Goal: Task Accomplishment & Management: Use online tool/utility

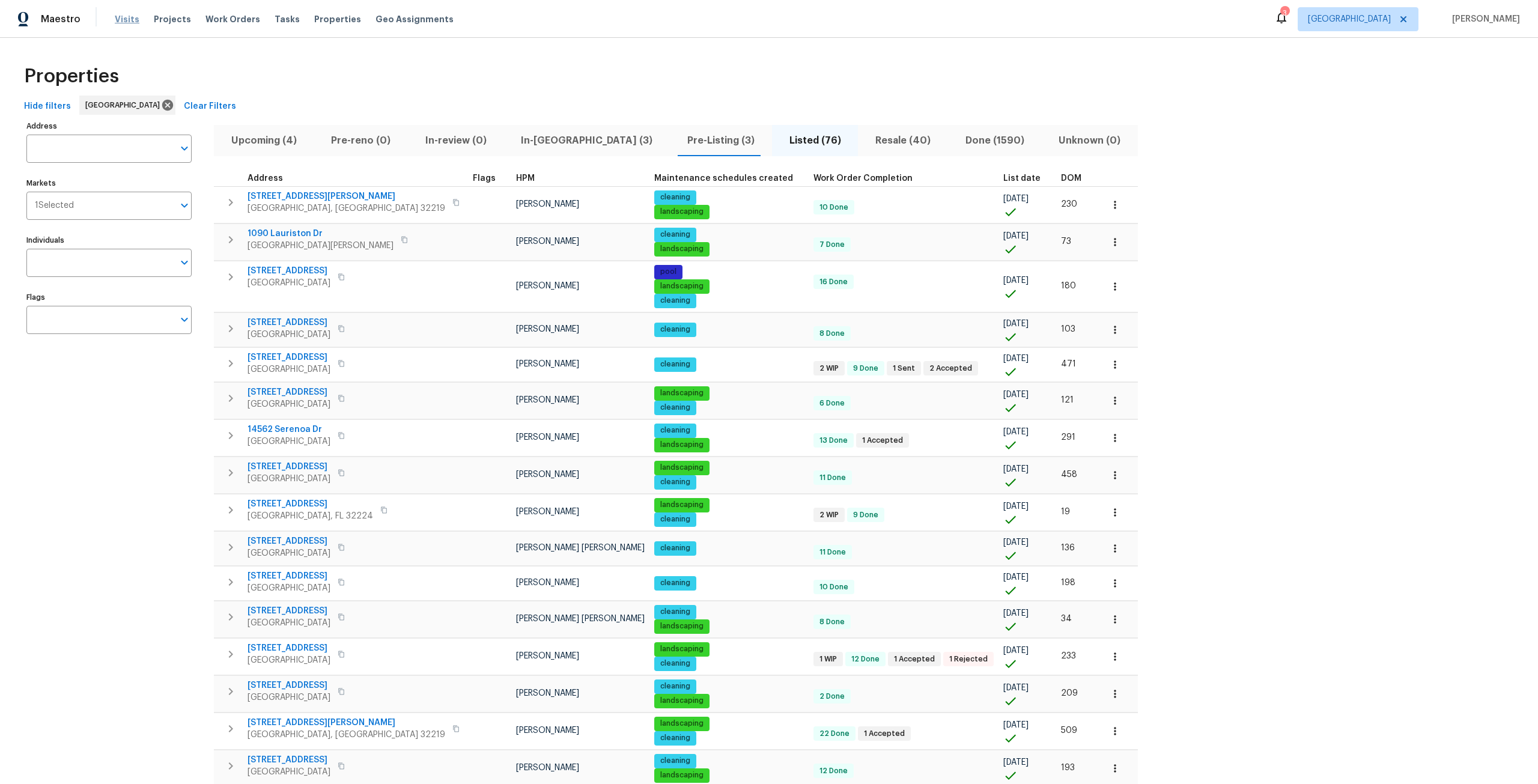
click at [130, 15] on span "Visits" at bounding box center [126, 19] width 24 height 12
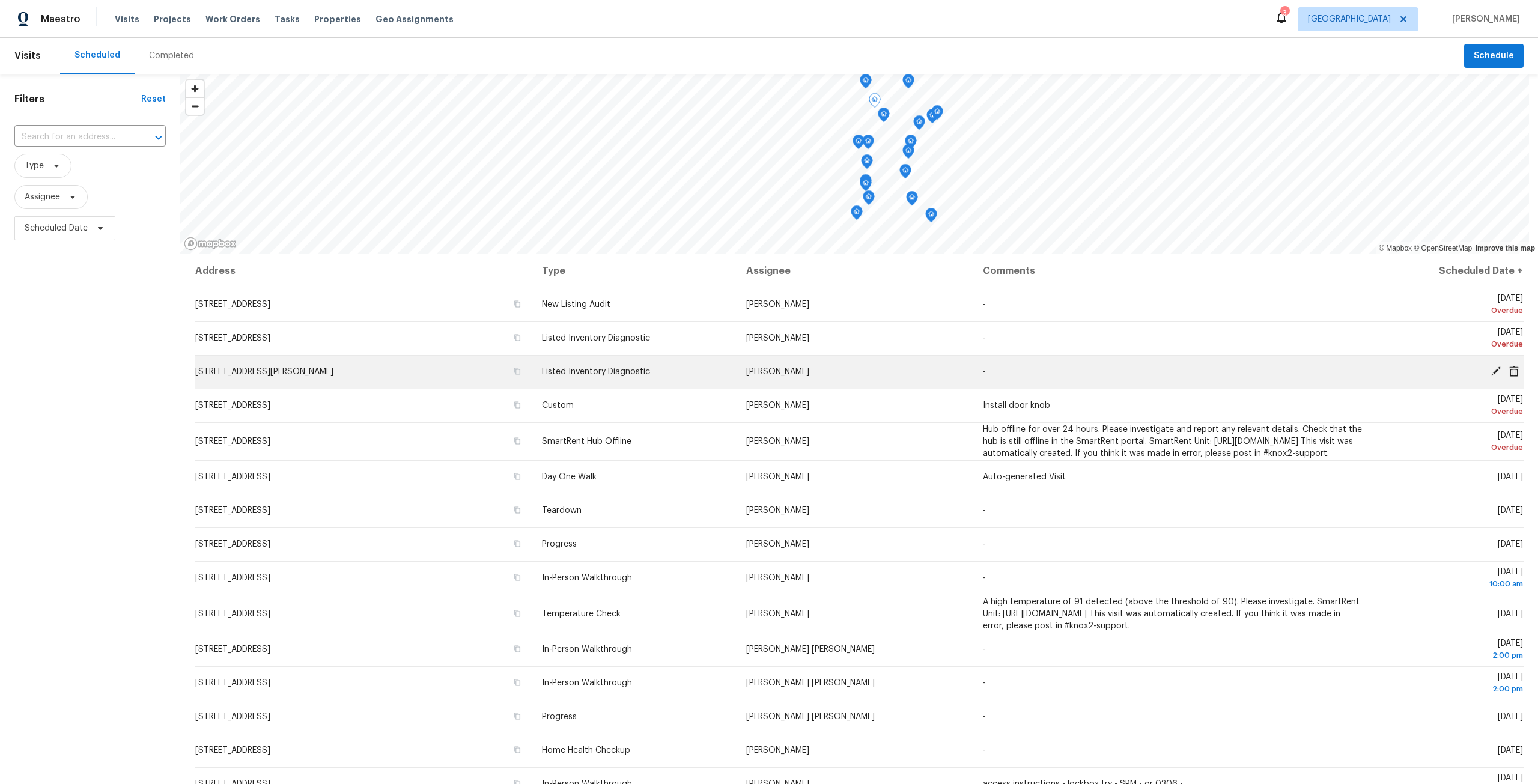
click at [1117, 357] on td "-" at bounding box center [1172, 372] width 399 height 34
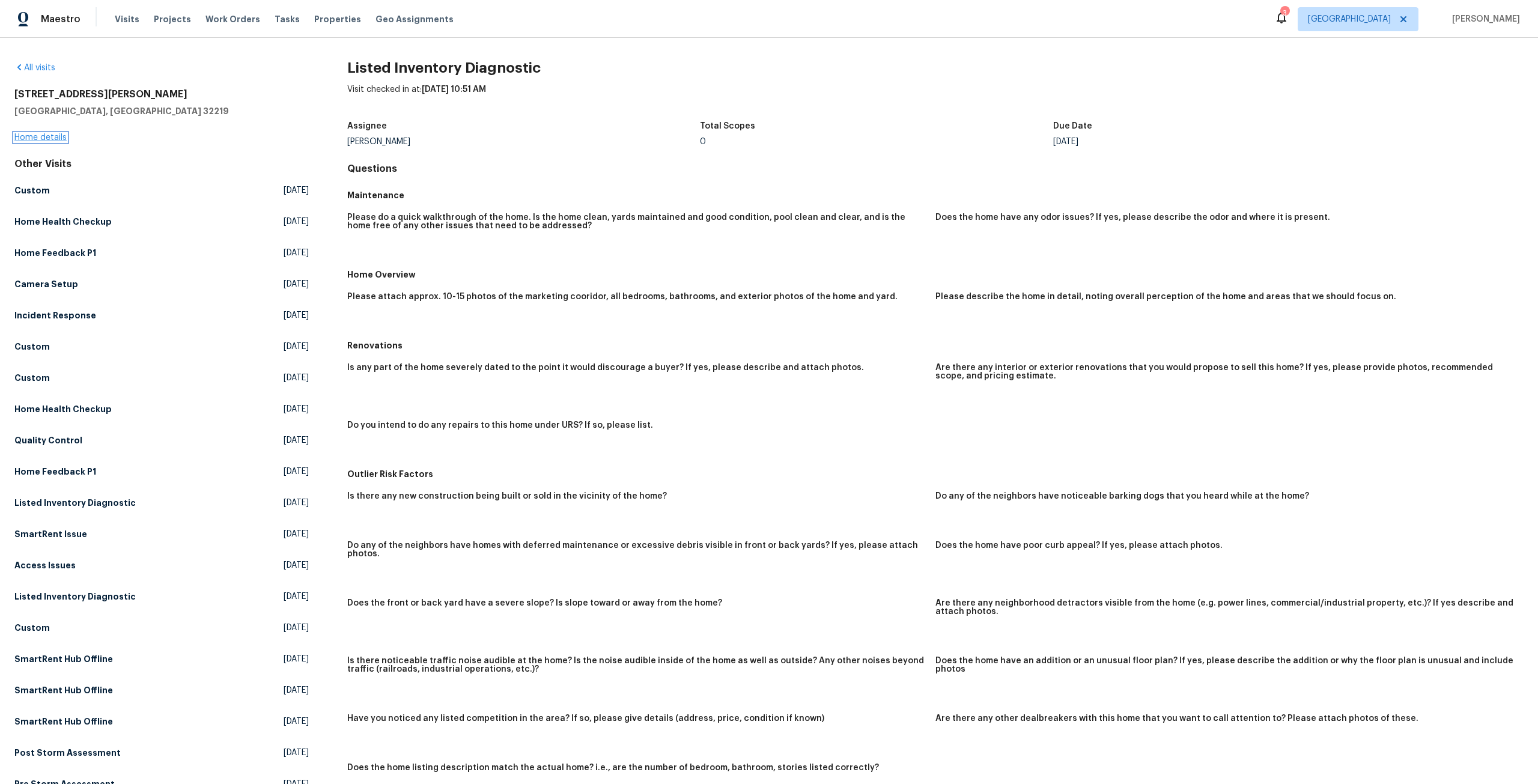
click at [50, 134] on link "Home details" at bounding box center [40, 138] width 52 height 8
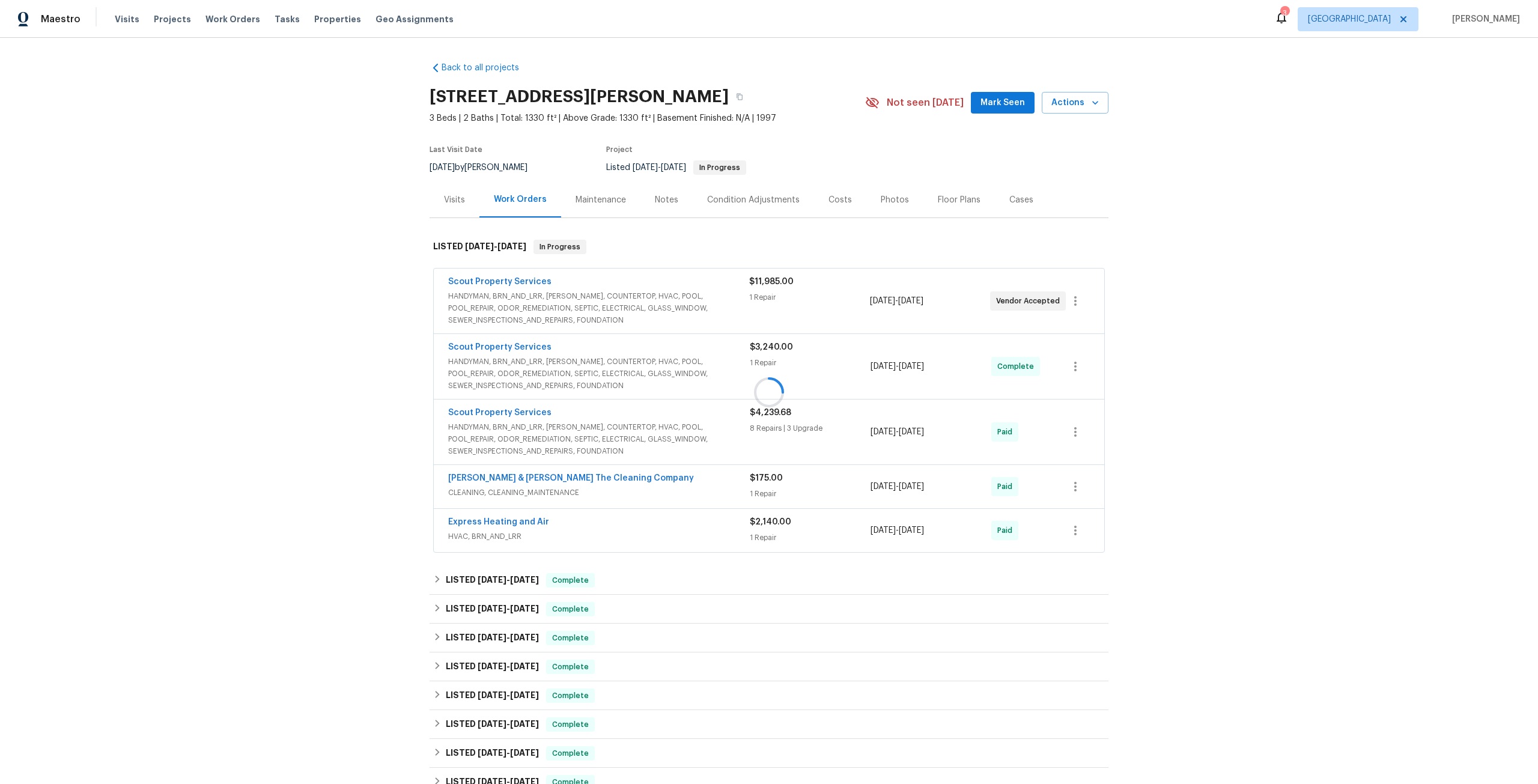
click at [875, 193] on div at bounding box center [769, 392] width 1538 height 784
click at [889, 202] on div "Photos" at bounding box center [895, 200] width 28 height 12
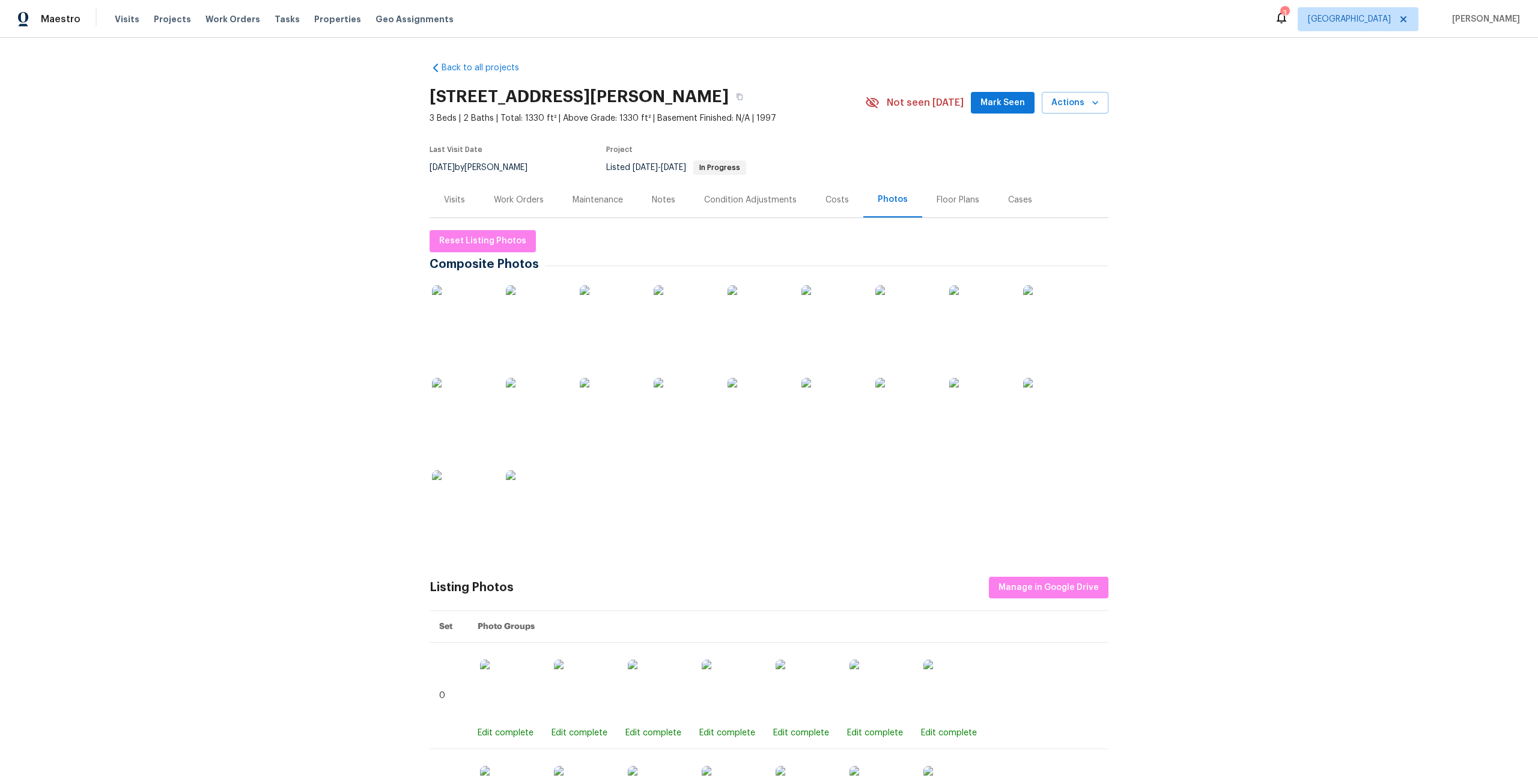
click at [473, 316] on img at bounding box center [462, 316] width 60 height 60
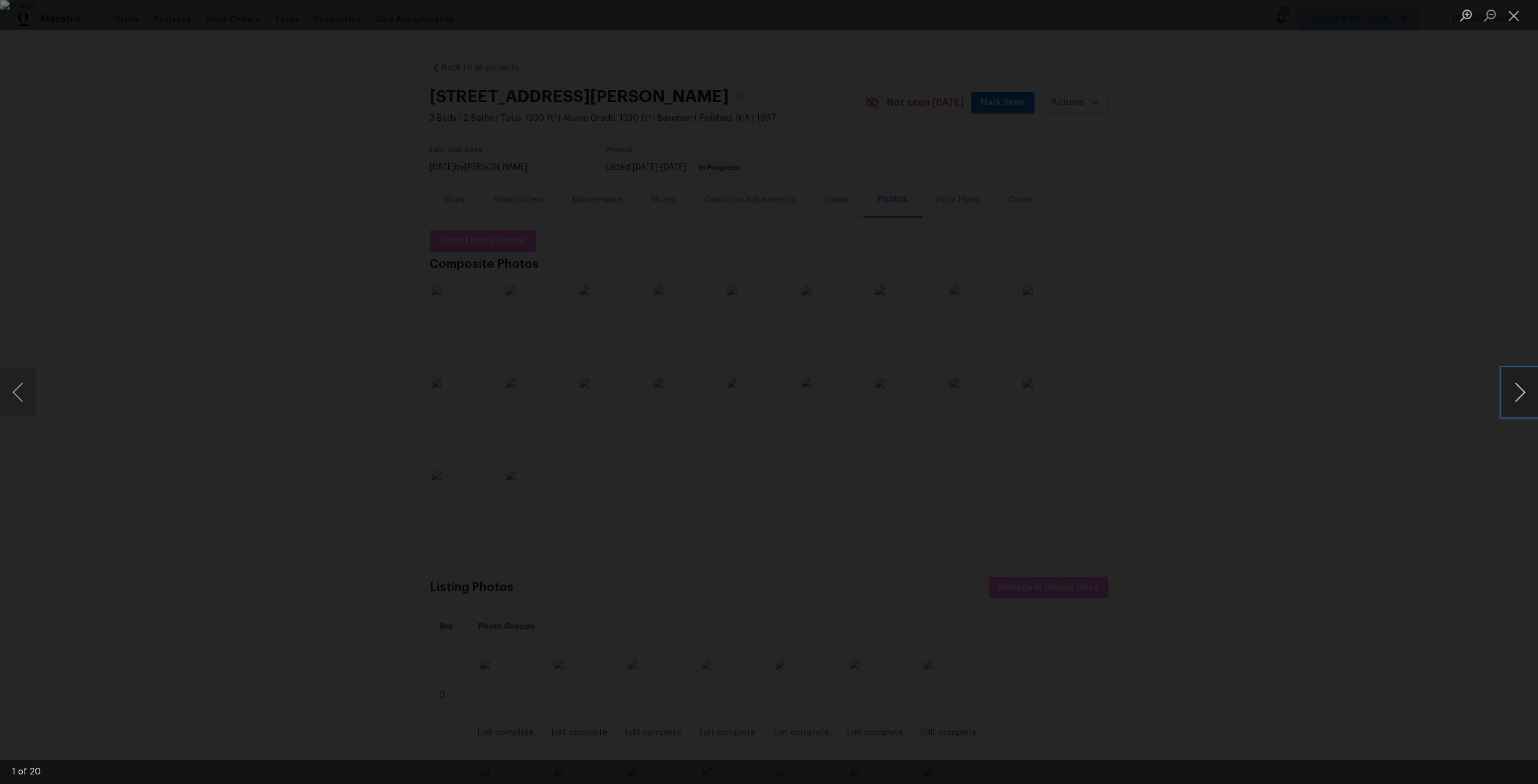
click at [1528, 402] on button "Next image" at bounding box center [1521, 392] width 36 height 48
click at [1524, 399] on button "Next image" at bounding box center [1521, 392] width 36 height 48
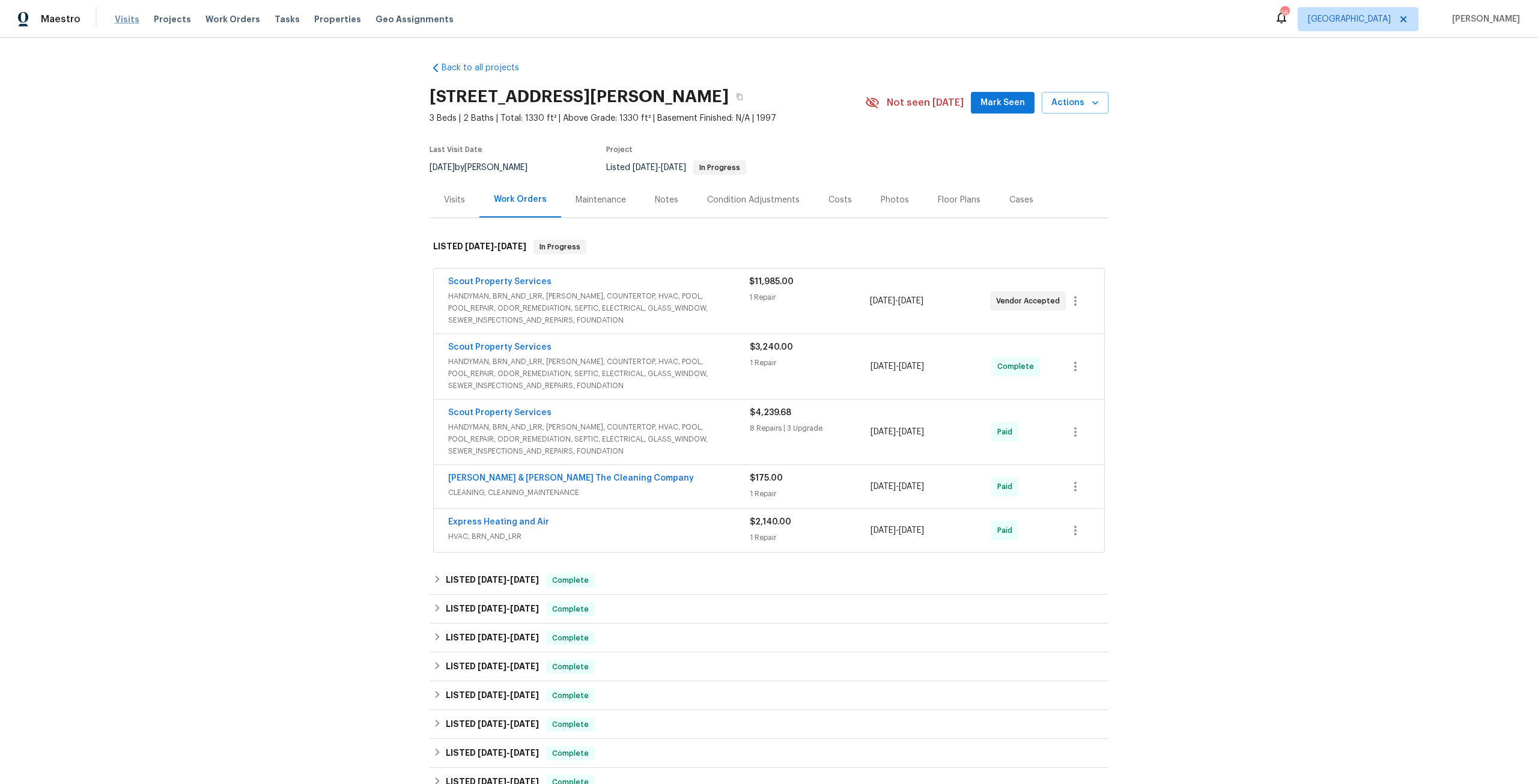
click at [123, 22] on span "Visits" at bounding box center [126, 19] width 24 height 12
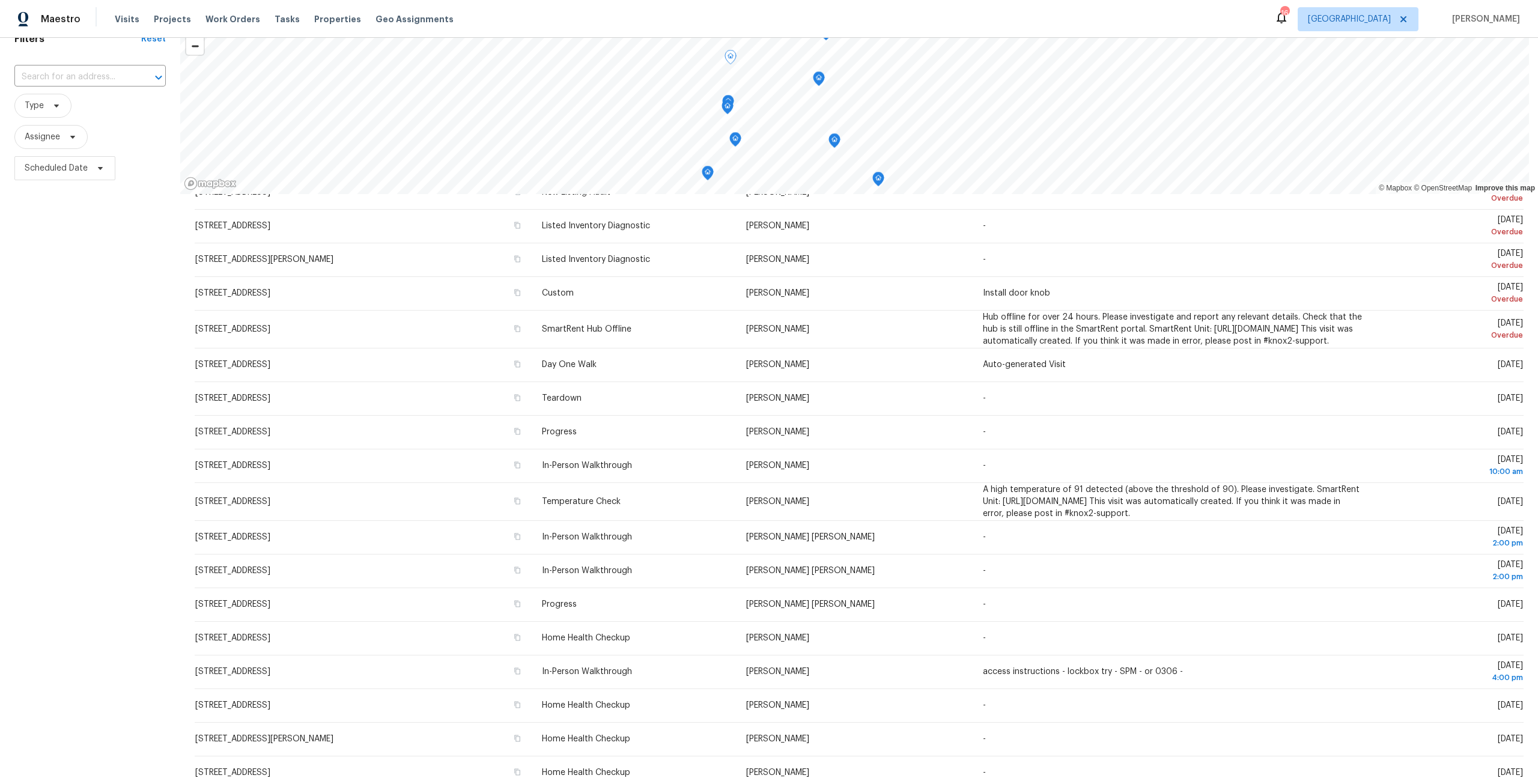
scroll to position [12, 0]
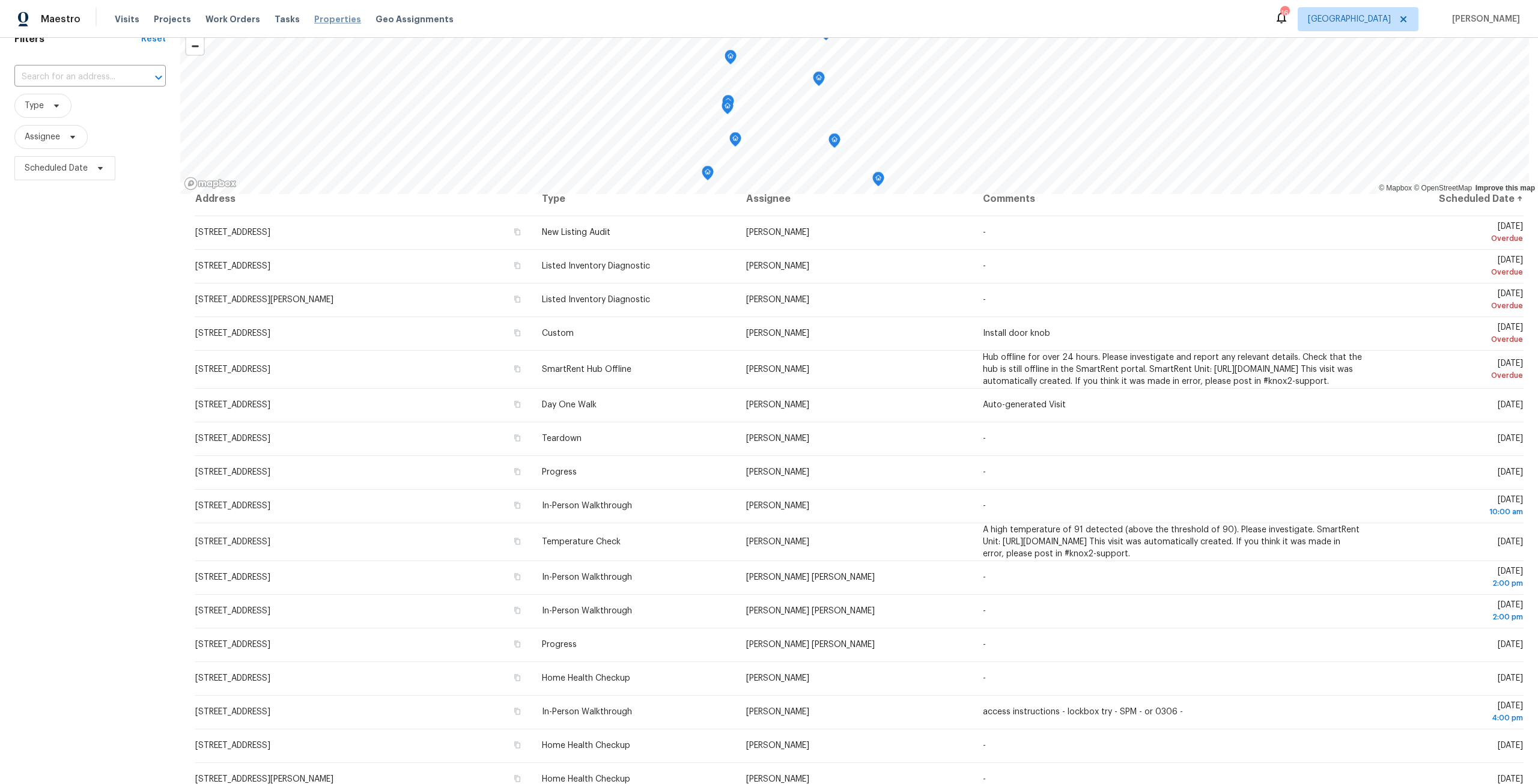
click at [330, 16] on span "Properties" at bounding box center [337, 19] width 47 height 12
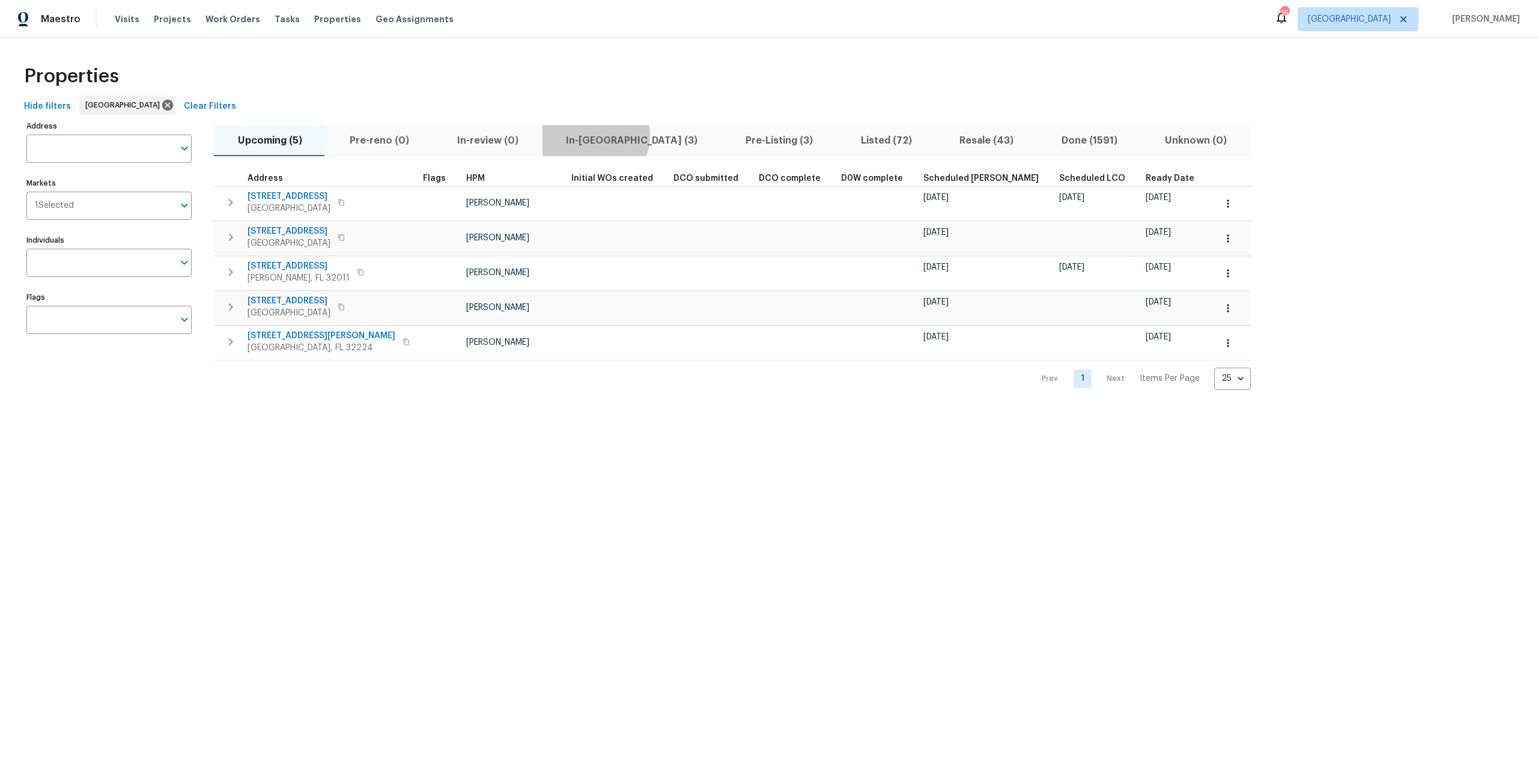
click at [586, 136] on span "In-reno (3)" at bounding box center [632, 140] width 165 height 17
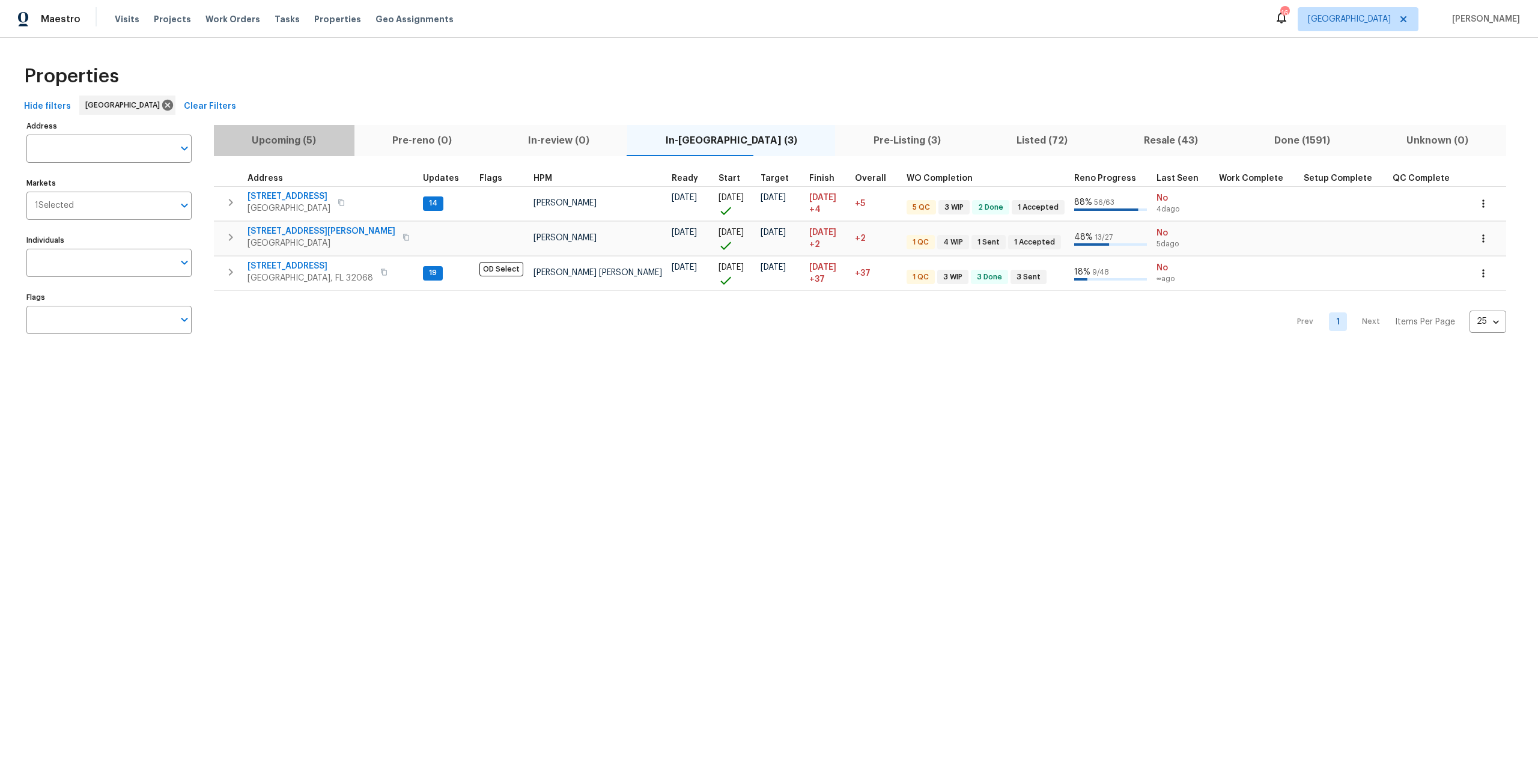
click at [291, 151] on button "Upcoming (5)" at bounding box center [283, 140] width 140 height 31
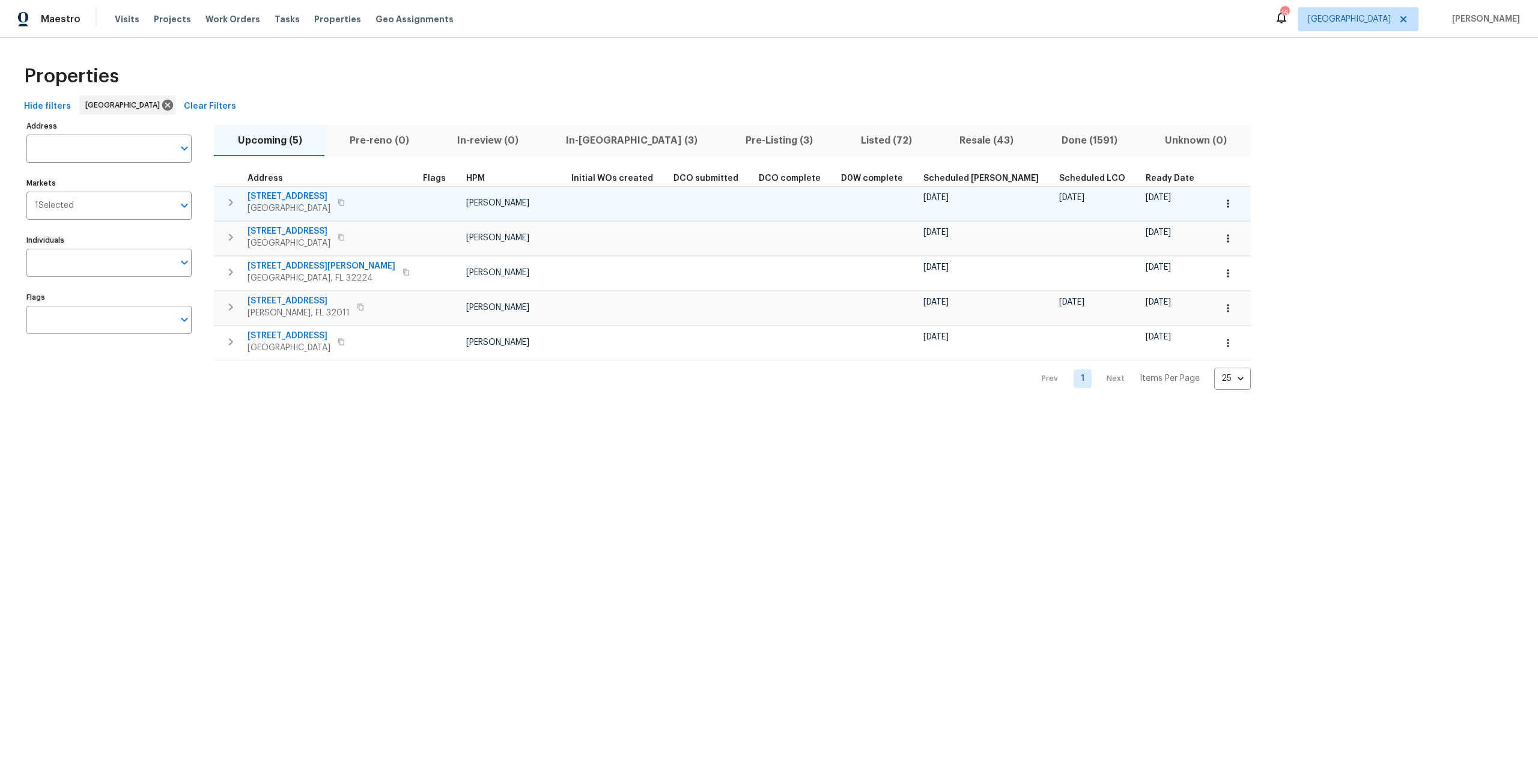
click at [298, 197] on span "56 Deltona Blvd" at bounding box center [289, 196] width 83 height 12
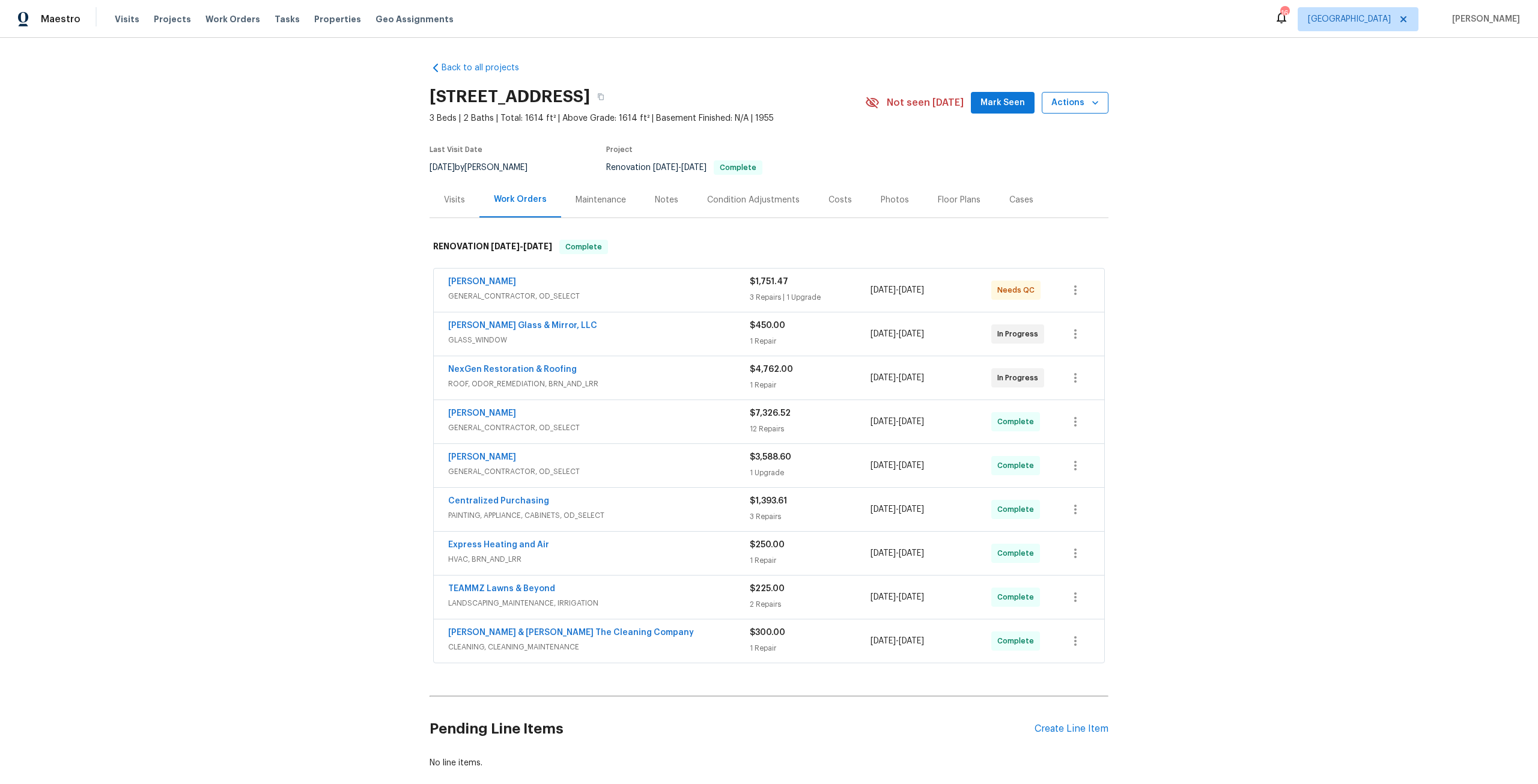
click at [1067, 105] on span "Actions" at bounding box center [1075, 103] width 47 height 15
click at [1054, 147] on p "Schedule a visit" at bounding box center [1027, 148] width 62 height 13
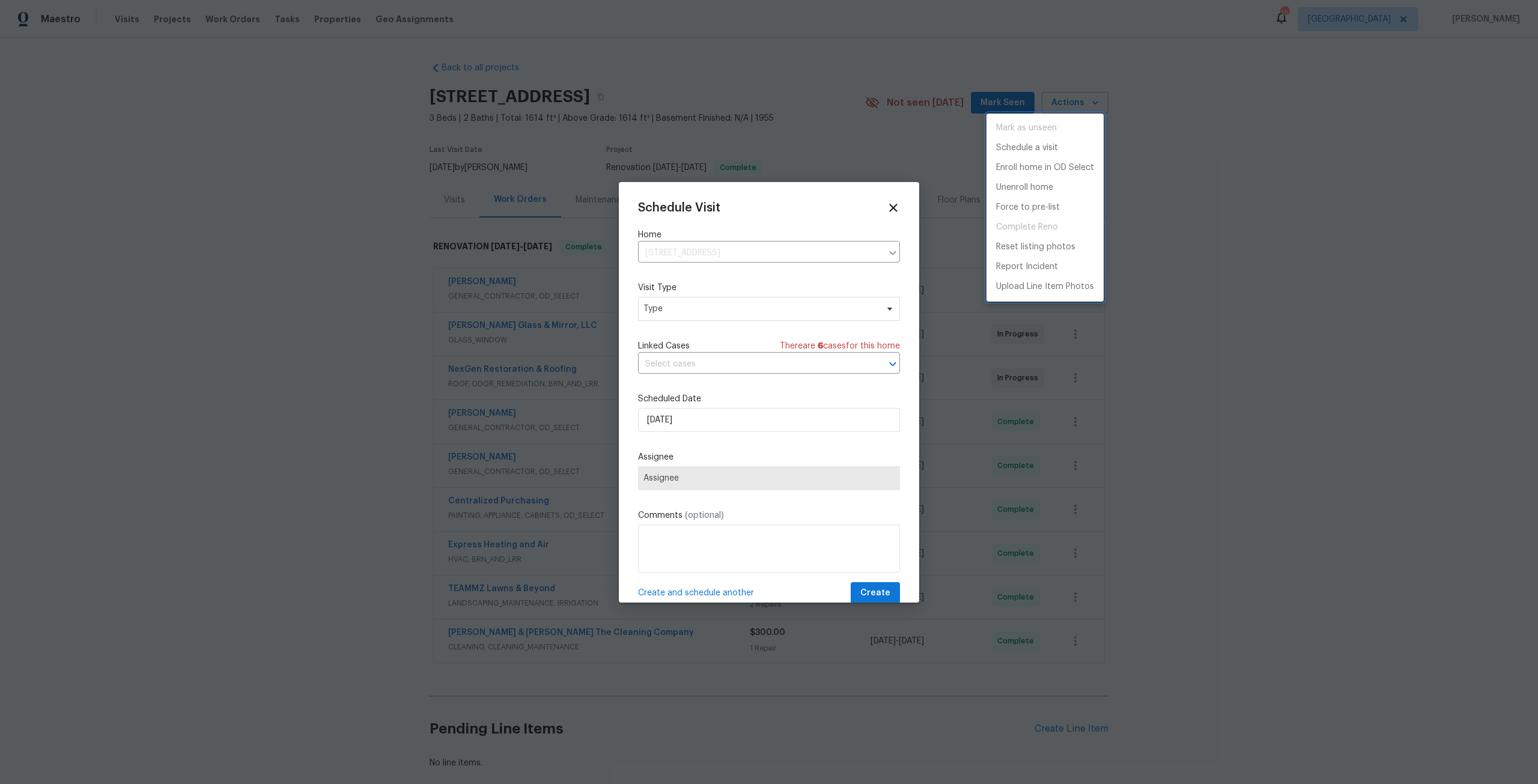
click at [706, 304] on div at bounding box center [769, 392] width 1538 height 784
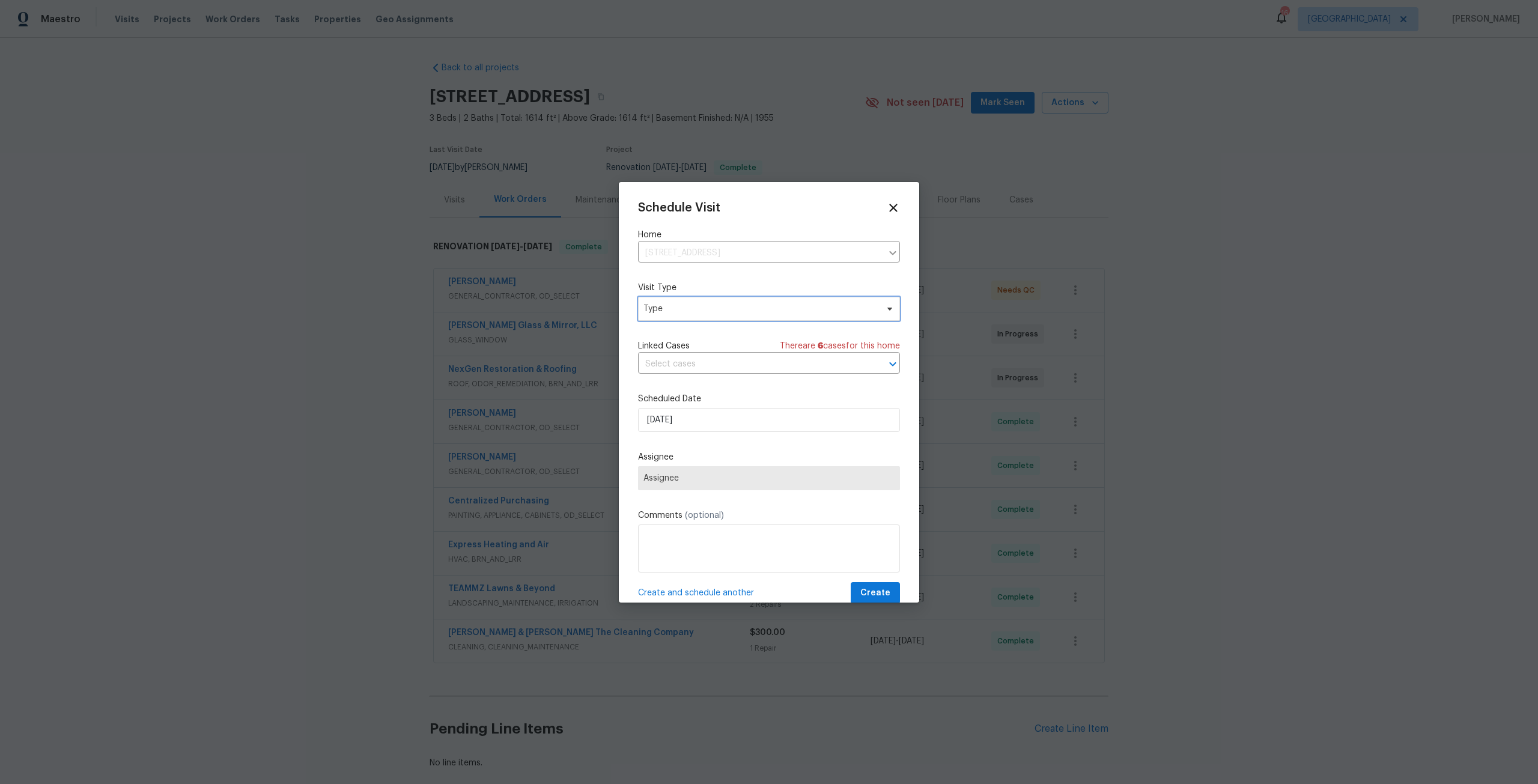
click at [706, 304] on span "Type" at bounding box center [760, 309] width 234 height 12
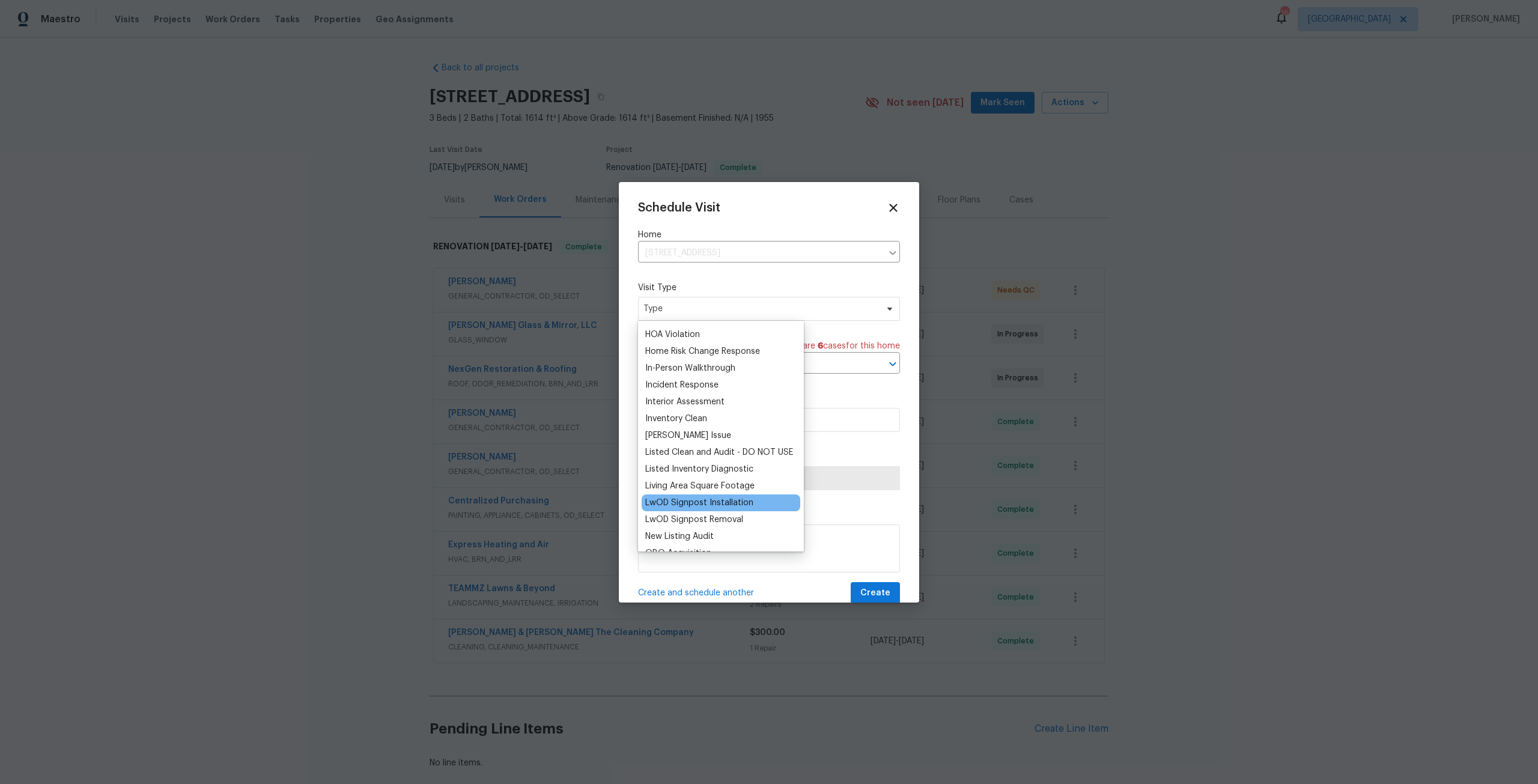
scroll to position [240, 0]
type input "n"
click at [694, 530] on div "New Listing Audit" at bounding box center [679, 528] width 68 height 12
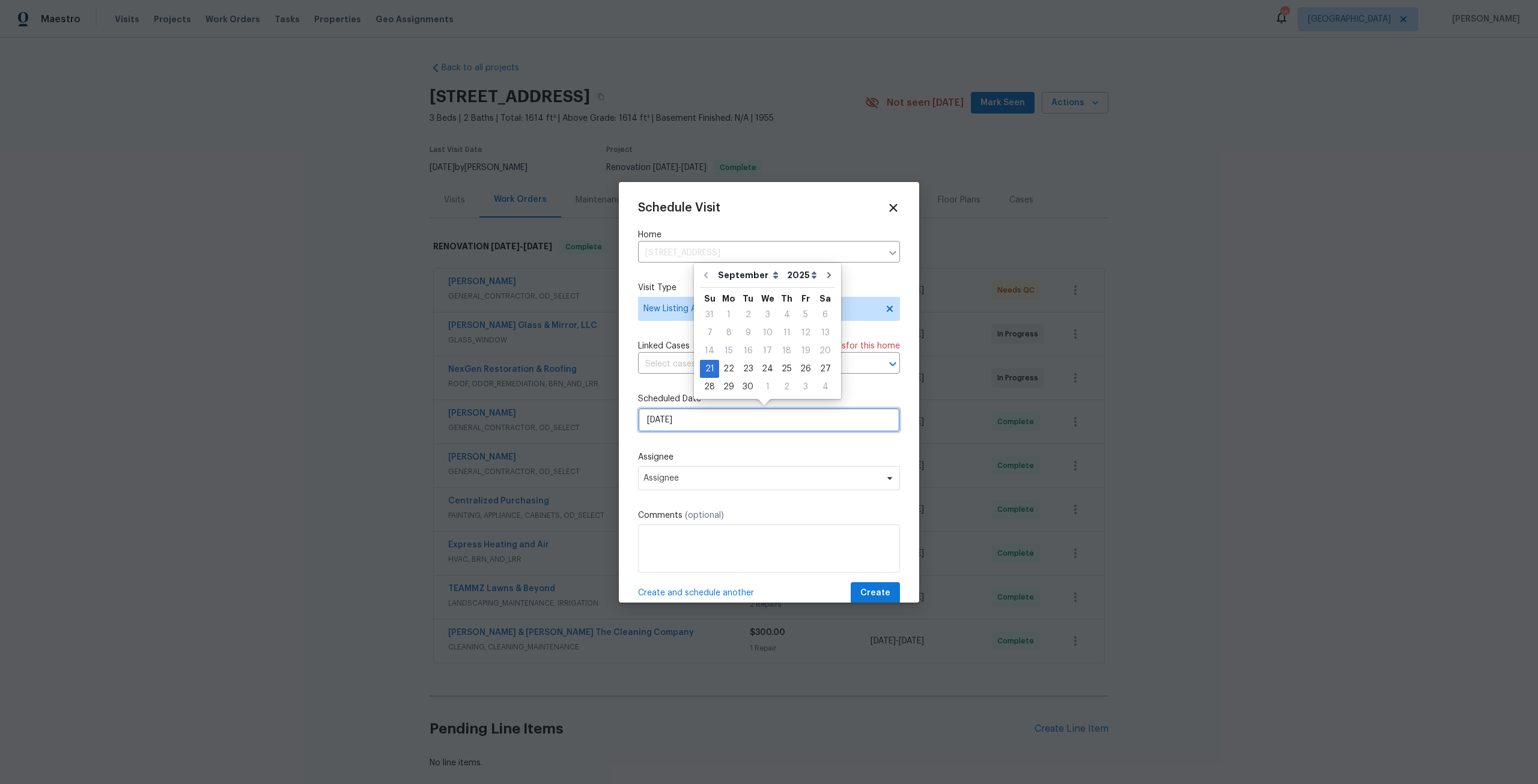
click at [708, 428] on input "9/21/2025" at bounding box center [769, 420] width 262 height 24
click at [731, 373] on div "22" at bounding box center [729, 369] width 20 height 17
type input "9/22/2025"
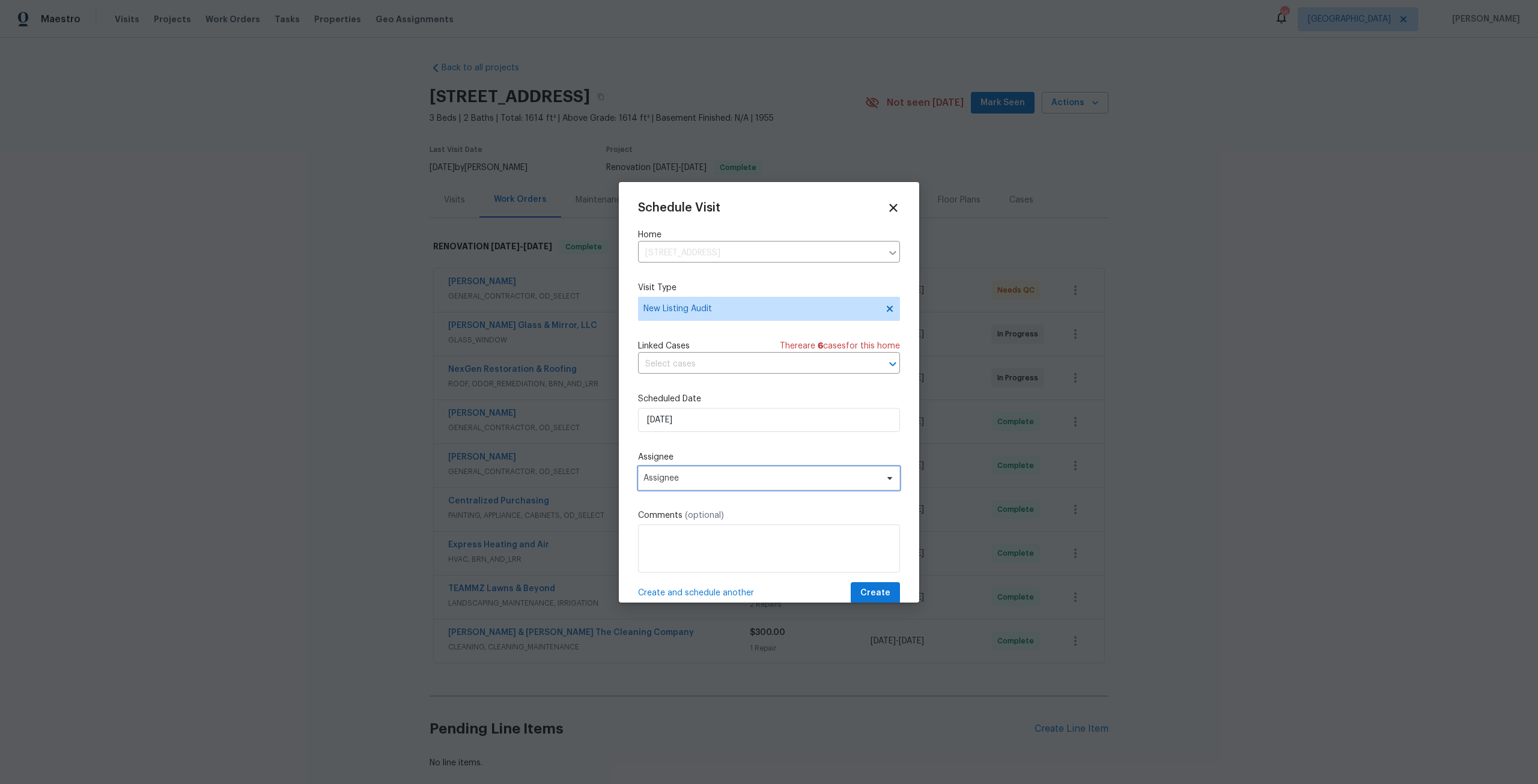
click at [712, 473] on span "Assignee" at bounding box center [761, 478] width 235 height 10
type input "wi"
click at [695, 434] on div "[PERSON_NAME]" at bounding box center [711, 427] width 140 height 17
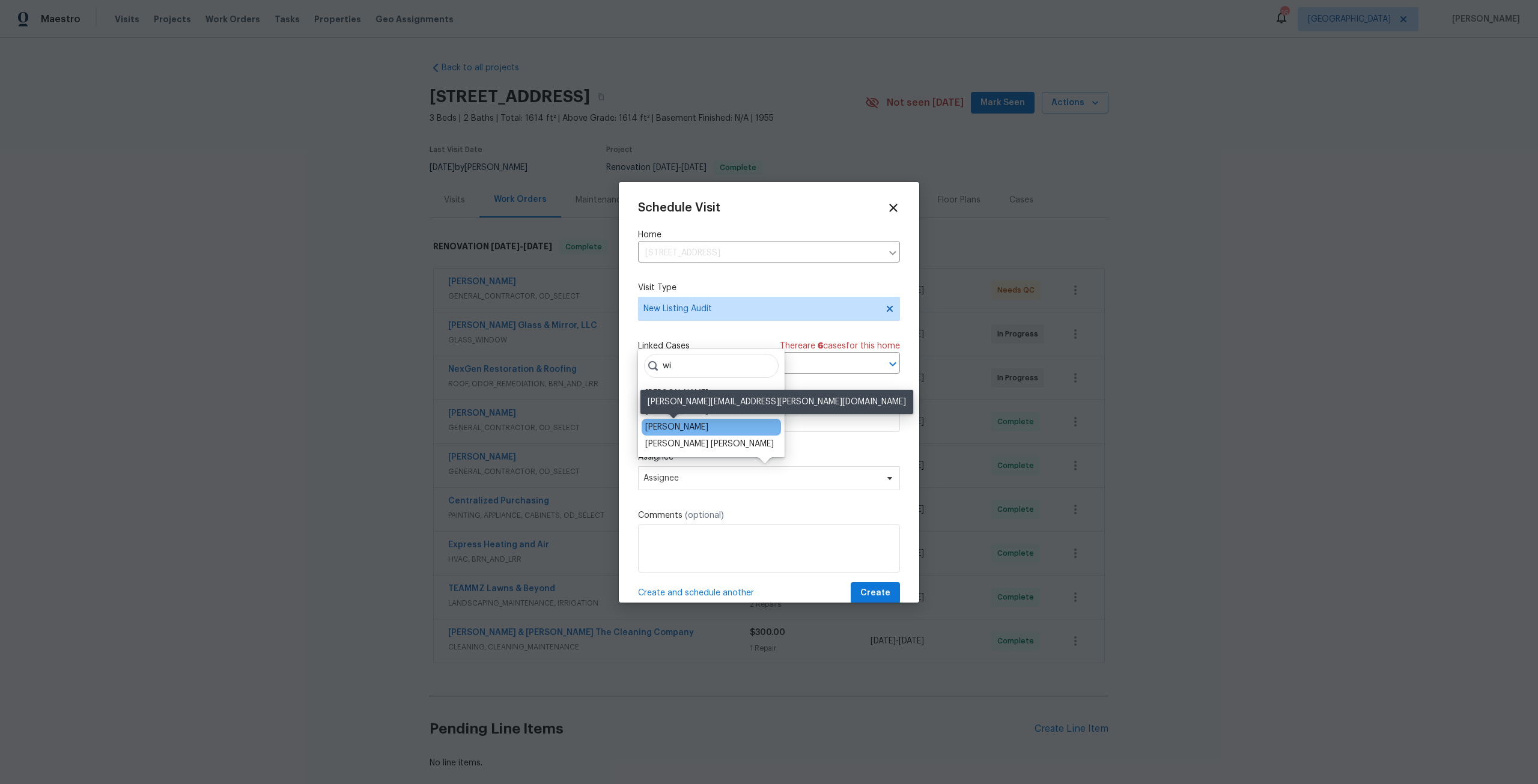
click at [692, 427] on div "[PERSON_NAME]" at bounding box center [676, 427] width 63 height 12
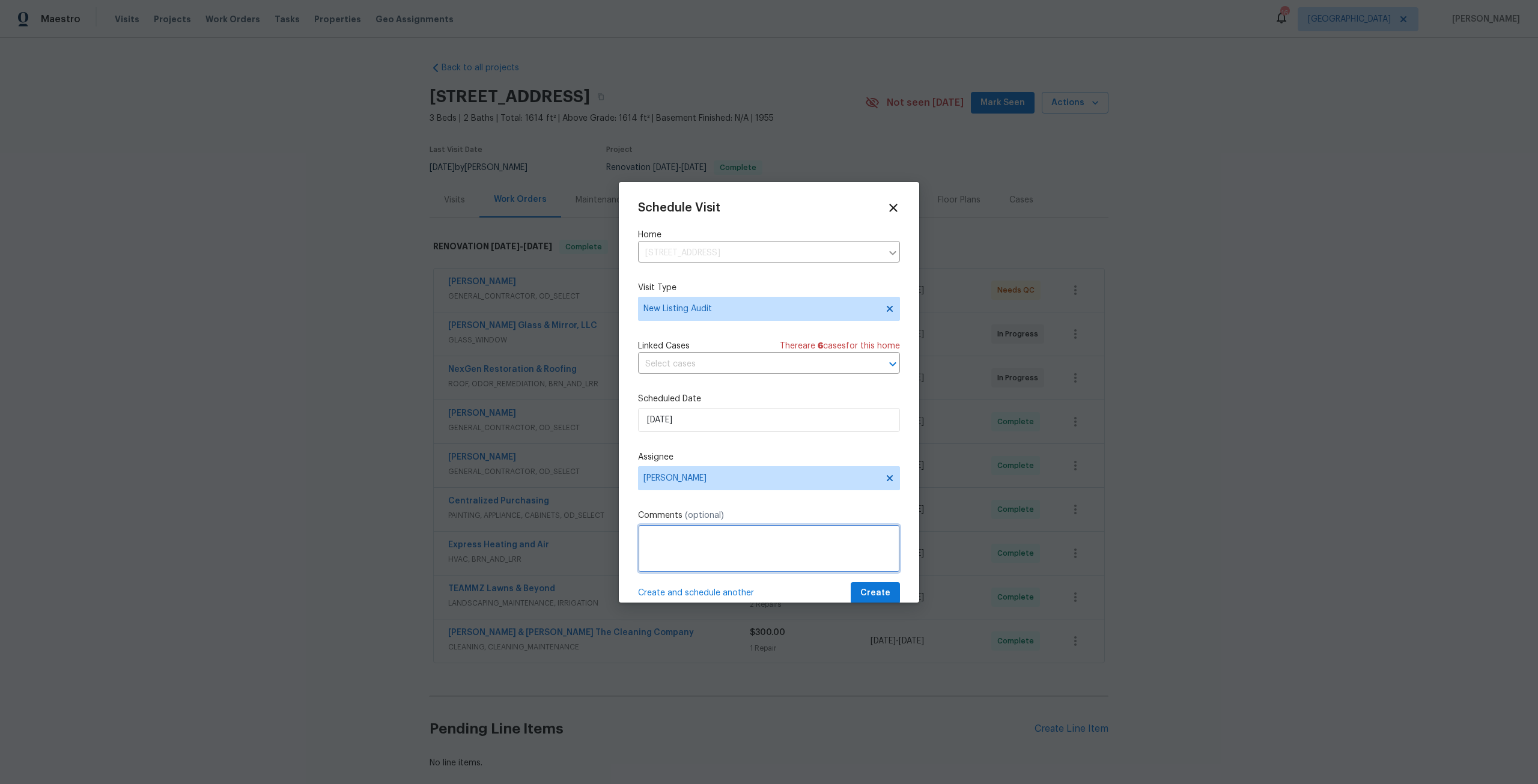
click at [716, 552] on textarea at bounding box center [769, 548] width 262 height 48
type textarea "Please conduct a Peer Audit on this home"
click at [860, 596] on span "Create" at bounding box center [875, 593] width 30 height 15
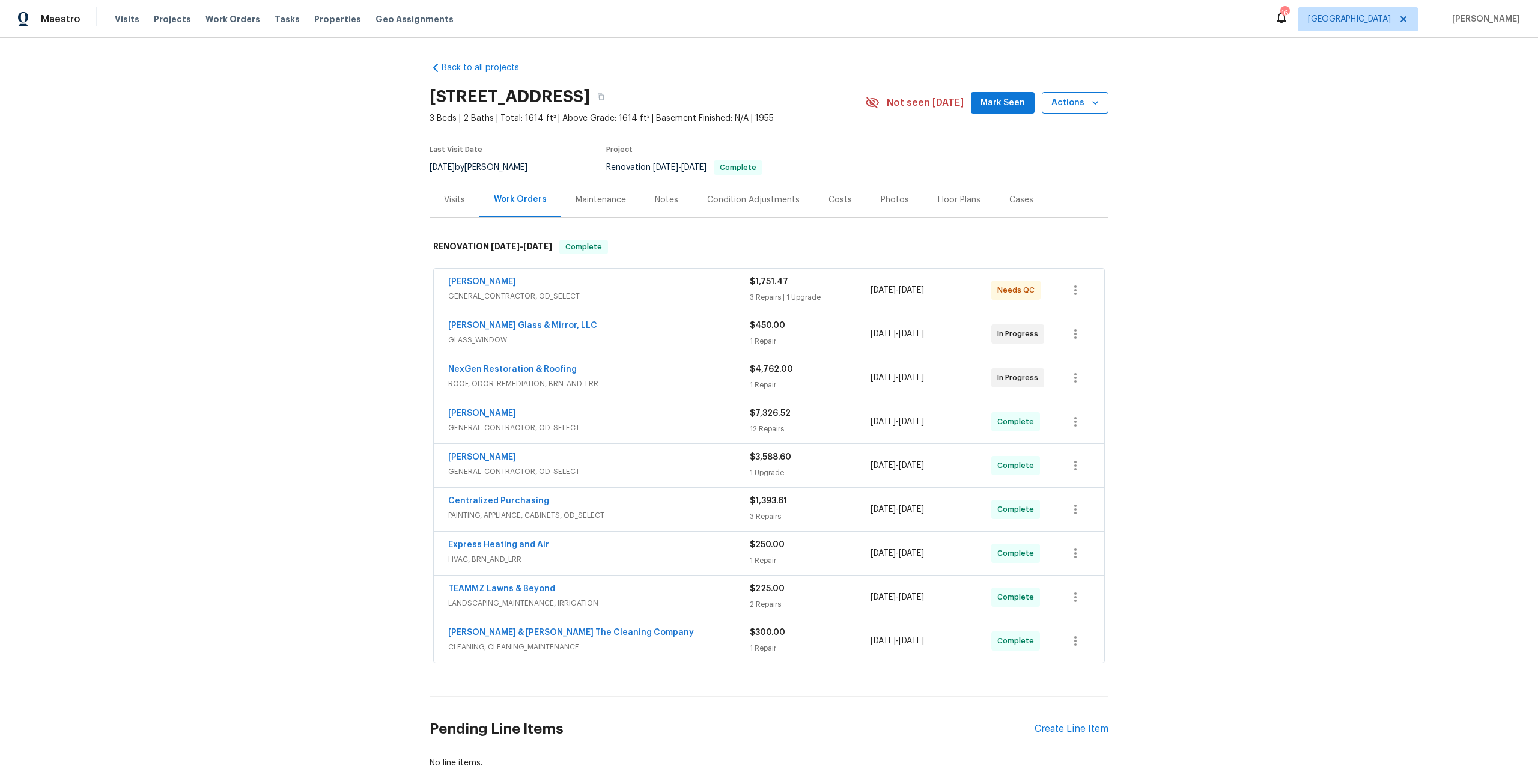
click at [1068, 96] on span "Actions" at bounding box center [1075, 103] width 47 height 15
click at [1051, 142] on p "Schedule a visit" at bounding box center [1027, 148] width 62 height 13
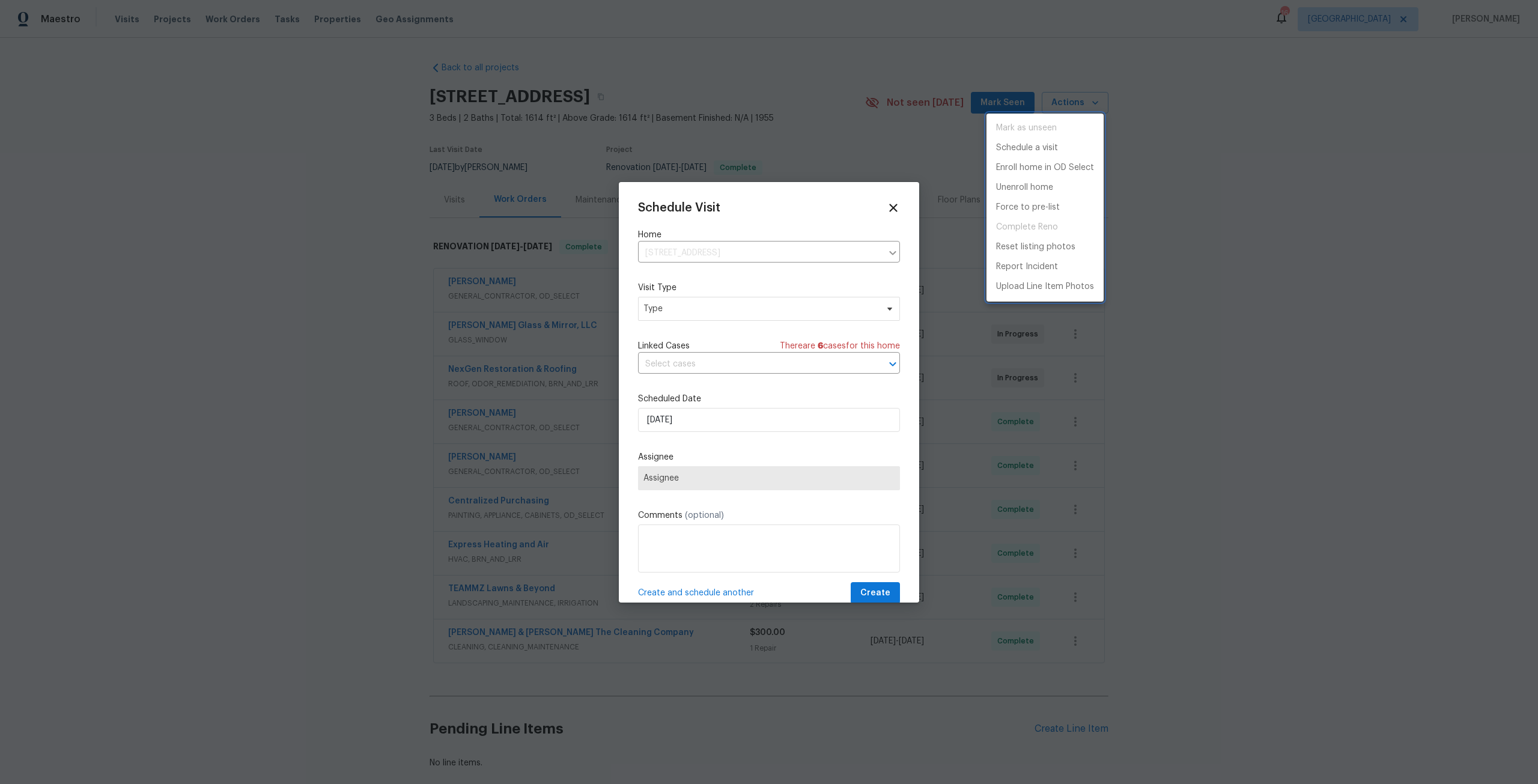
click at [700, 316] on div at bounding box center [769, 392] width 1538 height 784
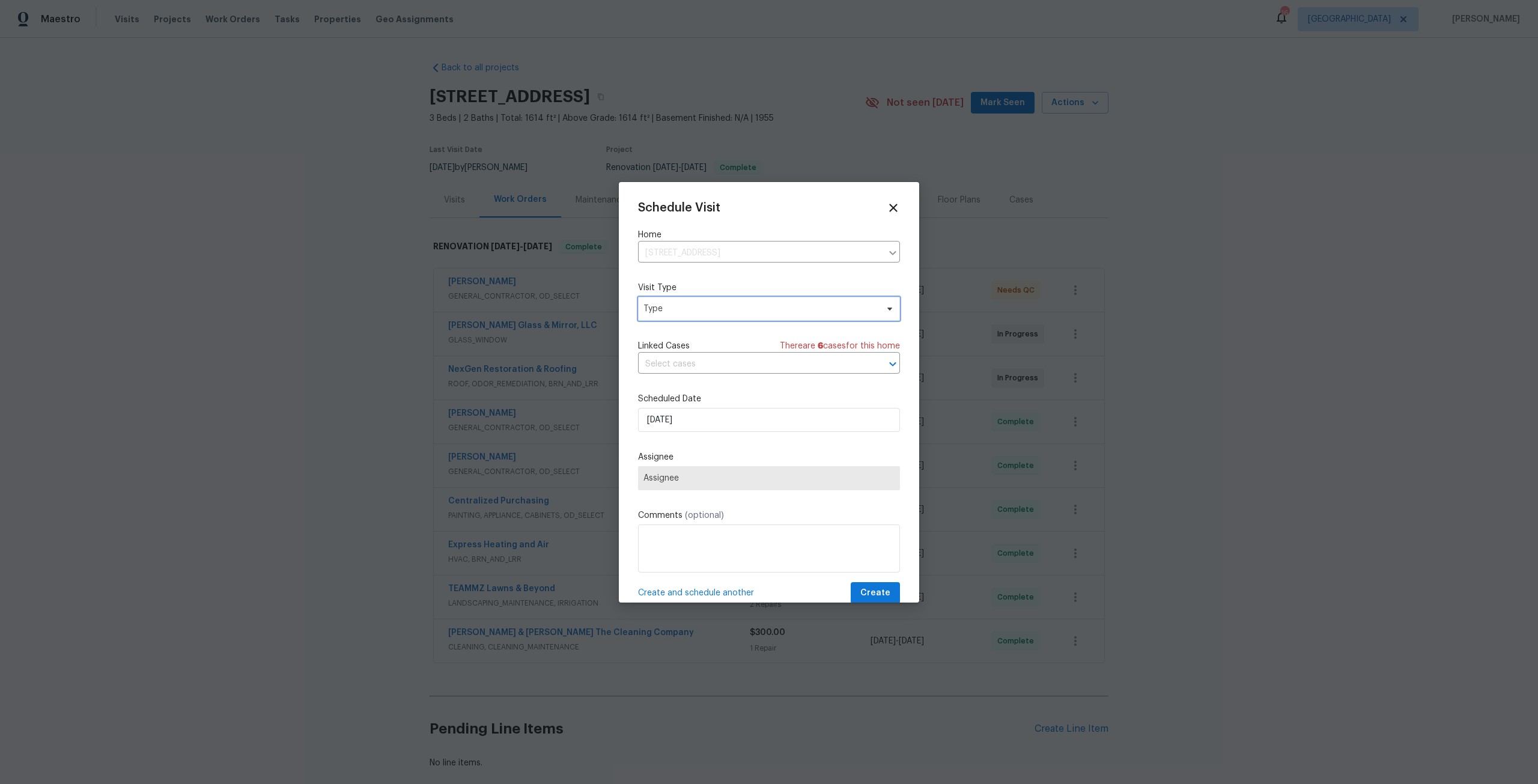
click at [700, 316] on span "Type" at bounding box center [769, 309] width 262 height 24
type input "new"
click at [666, 364] on div "New Listing Audit" at bounding box center [679, 365] width 68 height 12
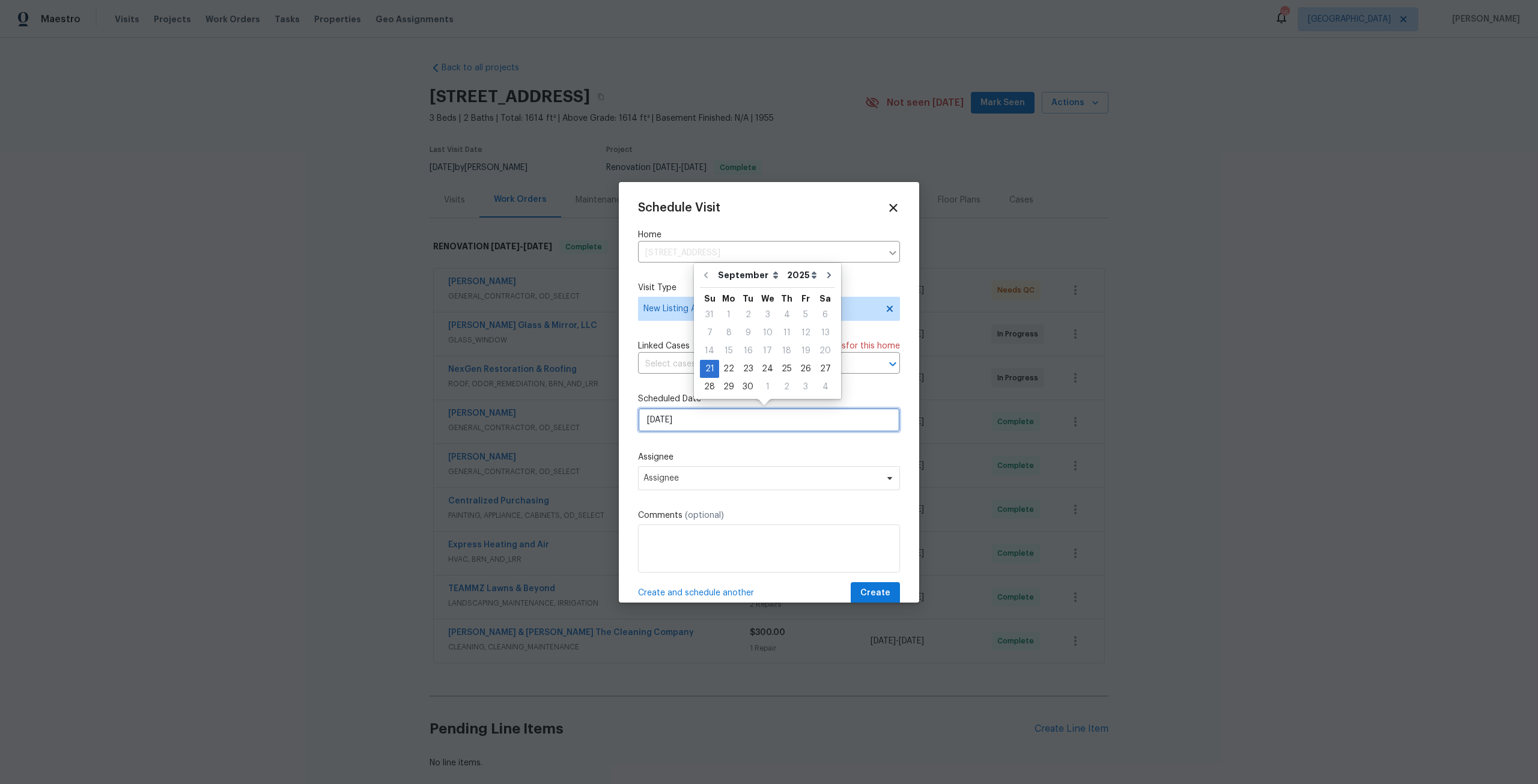
click at [687, 424] on input "9/21/2025" at bounding box center [769, 420] width 262 height 24
click at [726, 369] on div "22" at bounding box center [729, 369] width 20 height 17
type input "9/22/2025"
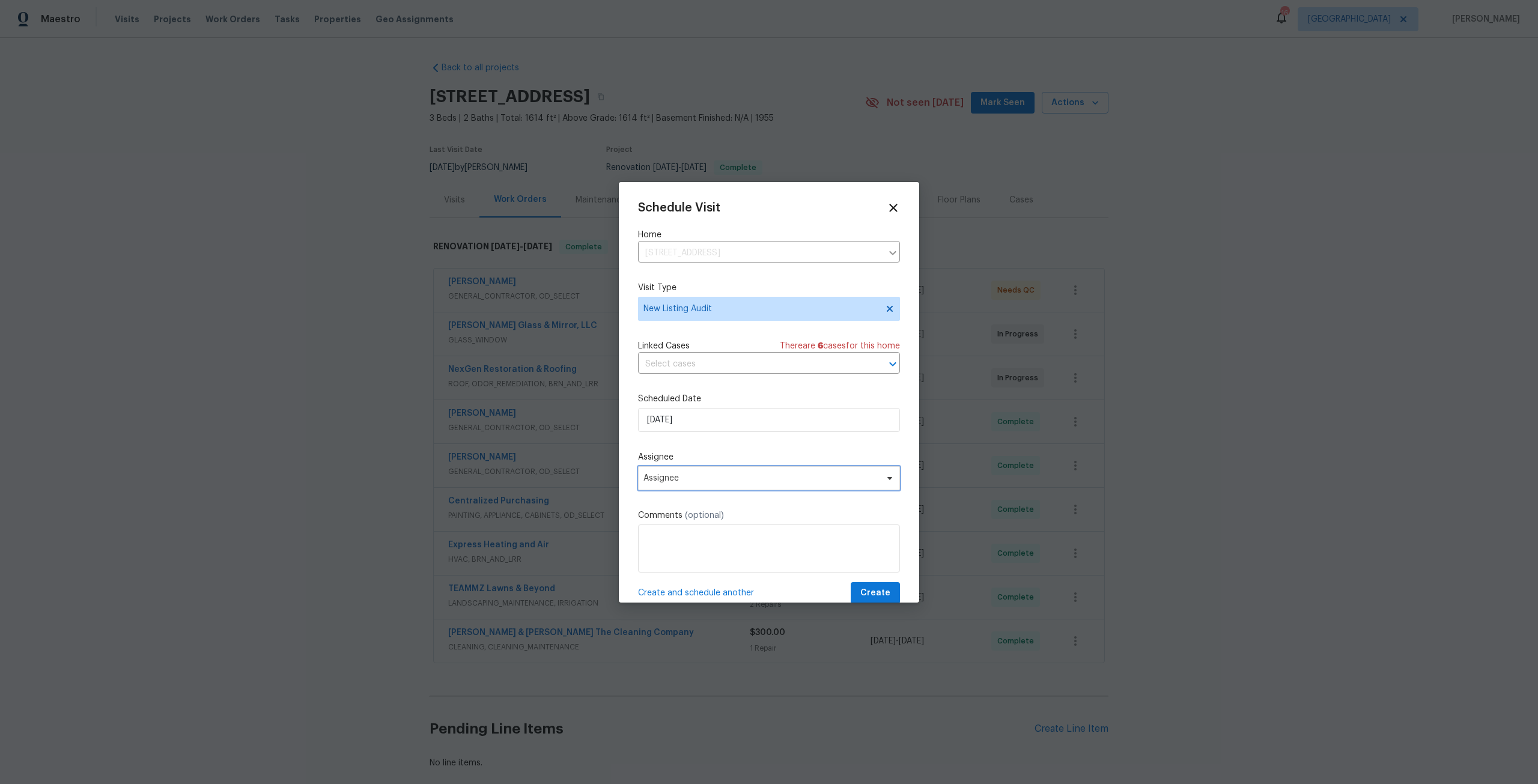
click at [683, 488] on span "Assignee" at bounding box center [769, 478] width 262 height 24
type input "dav"
click at [699, 561] on div "[PERSON_NAME]" at bounding box center [676, 560] width 63 height 12
click at [708, 480] on span "[PERSON_NAME]" at bounding box center [761, 478] width 235 height 10
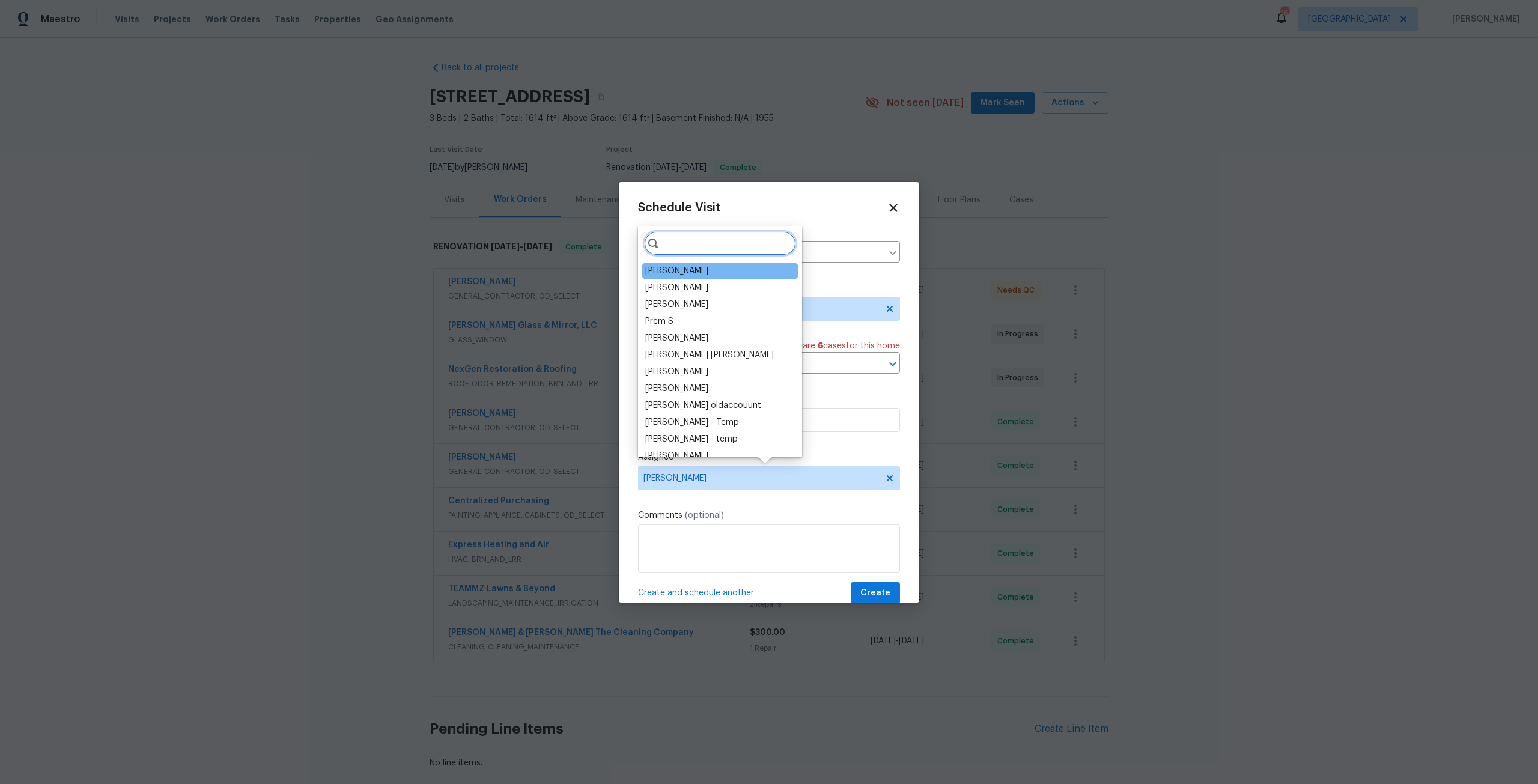
click at [697, 249] on input "search" at bounding box center [720, 243] width 152 height 24
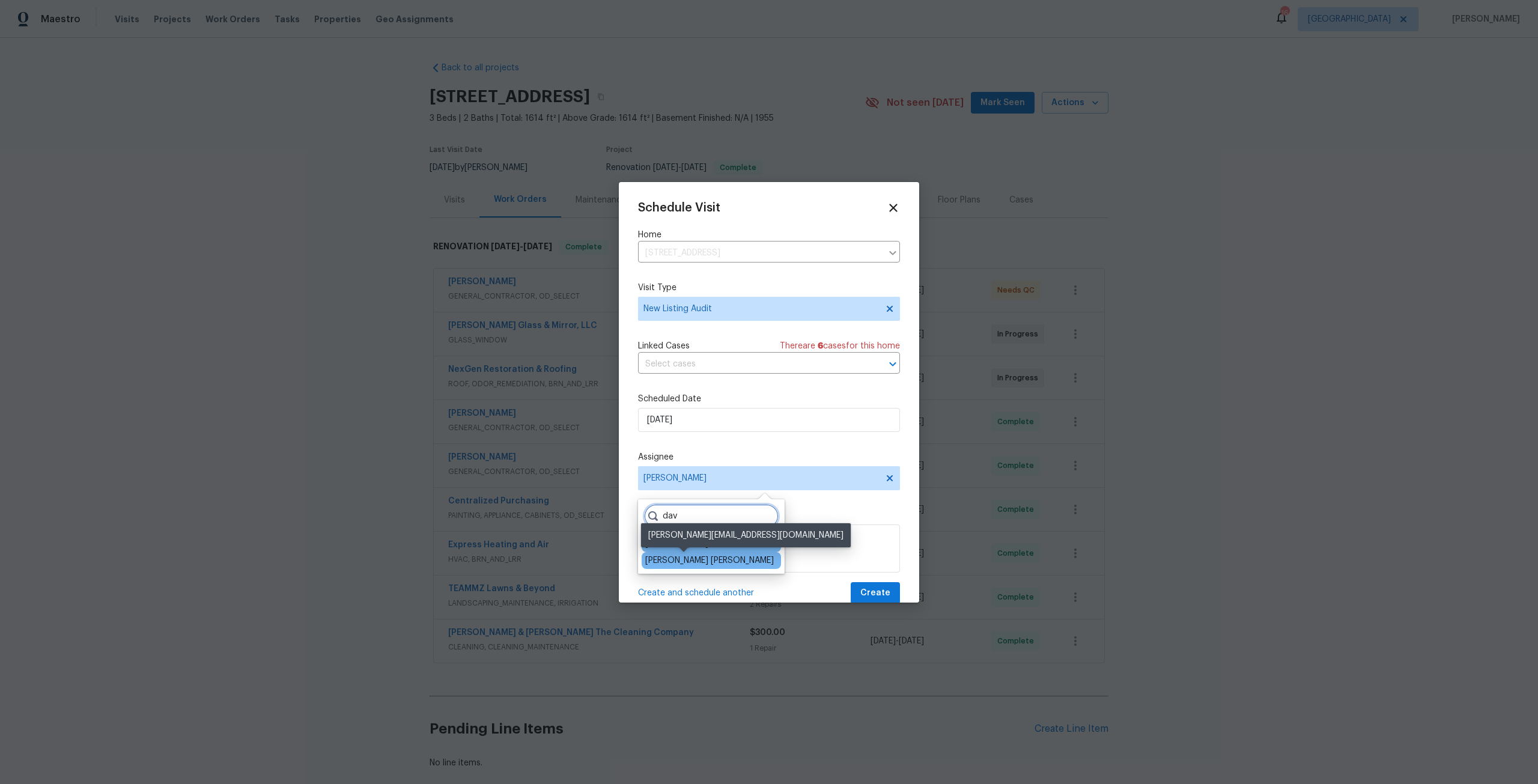
type input "dav"
click at [693, 559] on div "David Puente Yanes" at bounding box center [709, 560] width 128 height 12
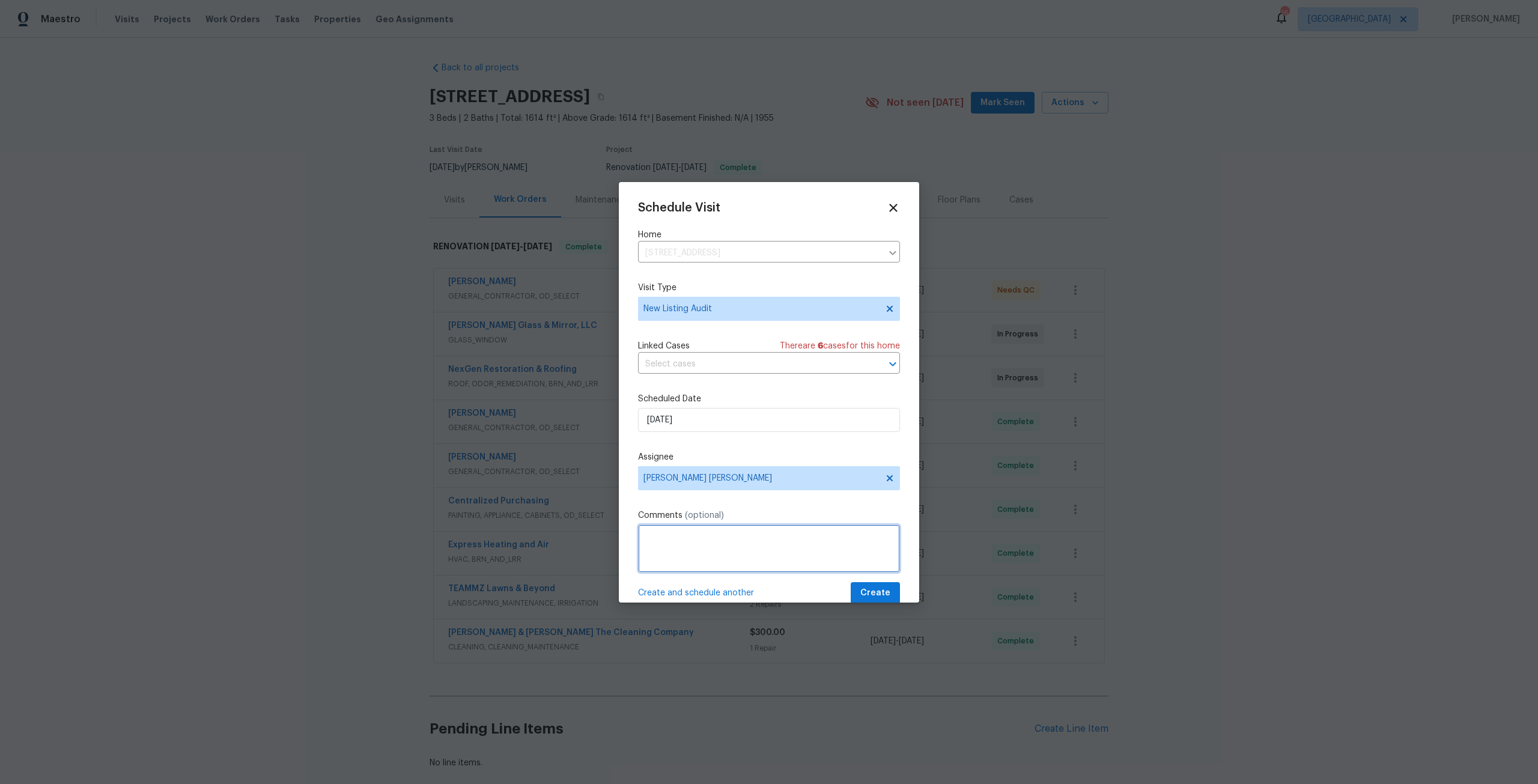
click at [713, 533] on textarea at bounding box center [769, 548] width 262 height 48
type textarea "Please conduct a Peer Audit on this home."
click at [870, 590] on span "Create" at bounding box center [875, 593] width 30 height 15
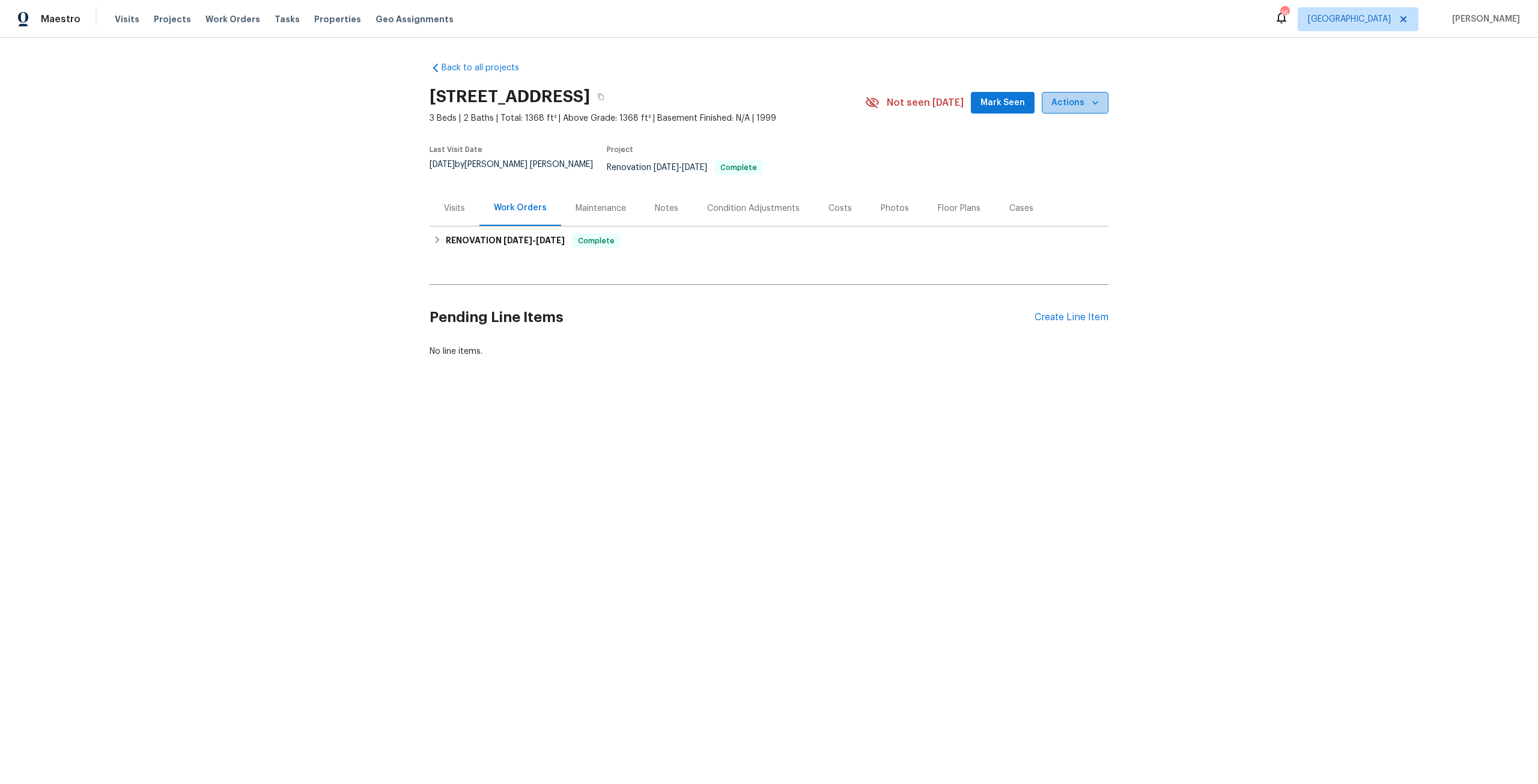
click at [1081, 112] on button "Actions" at bounding box center [1075, 103] width 67 height 22
click at [1051, 146] on p "Schedule a visit" at bounding box center [1027, 148] width 62 height 13
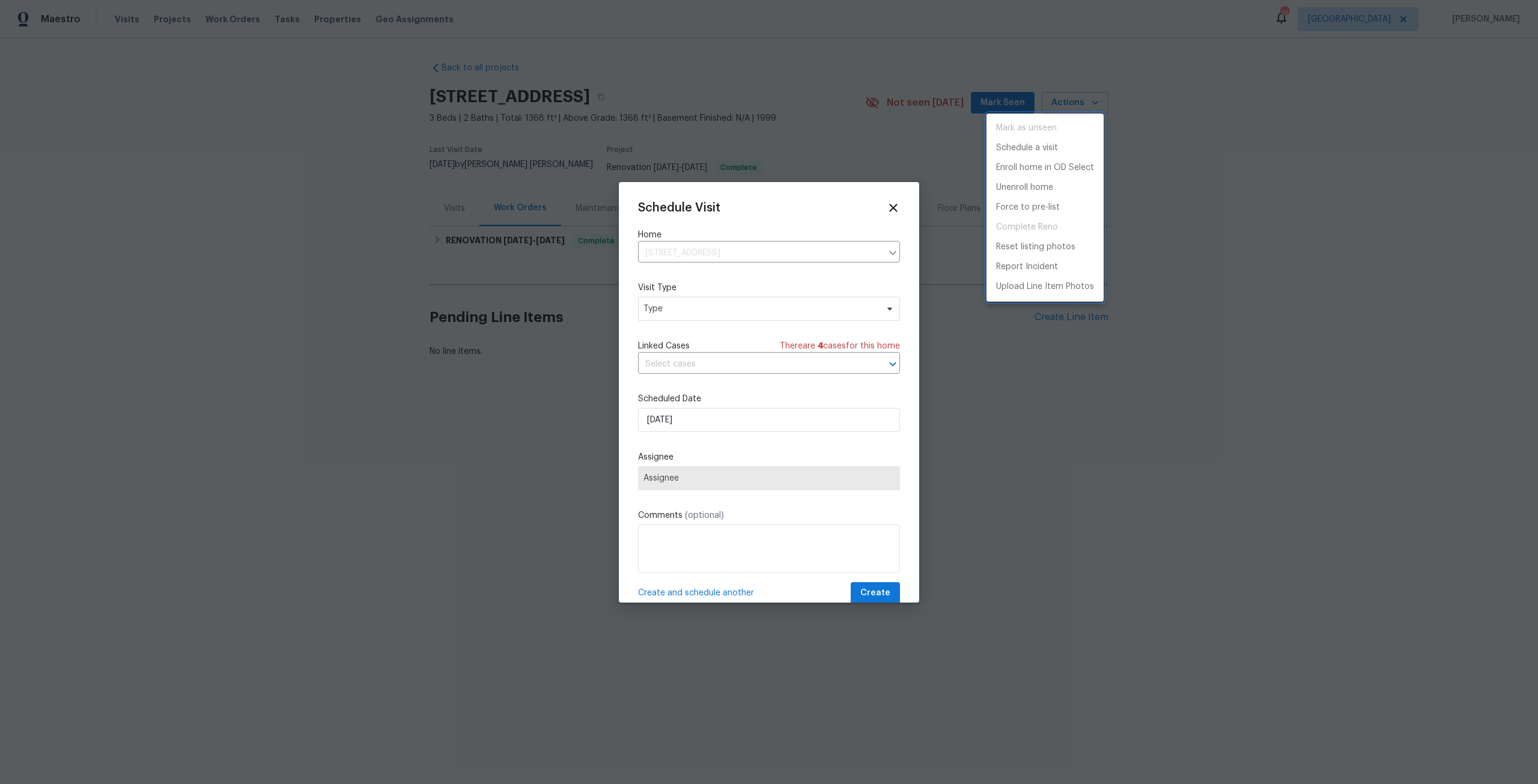
click at [712, 322] on div at bounding box center [769, 392] width 1538 height 784
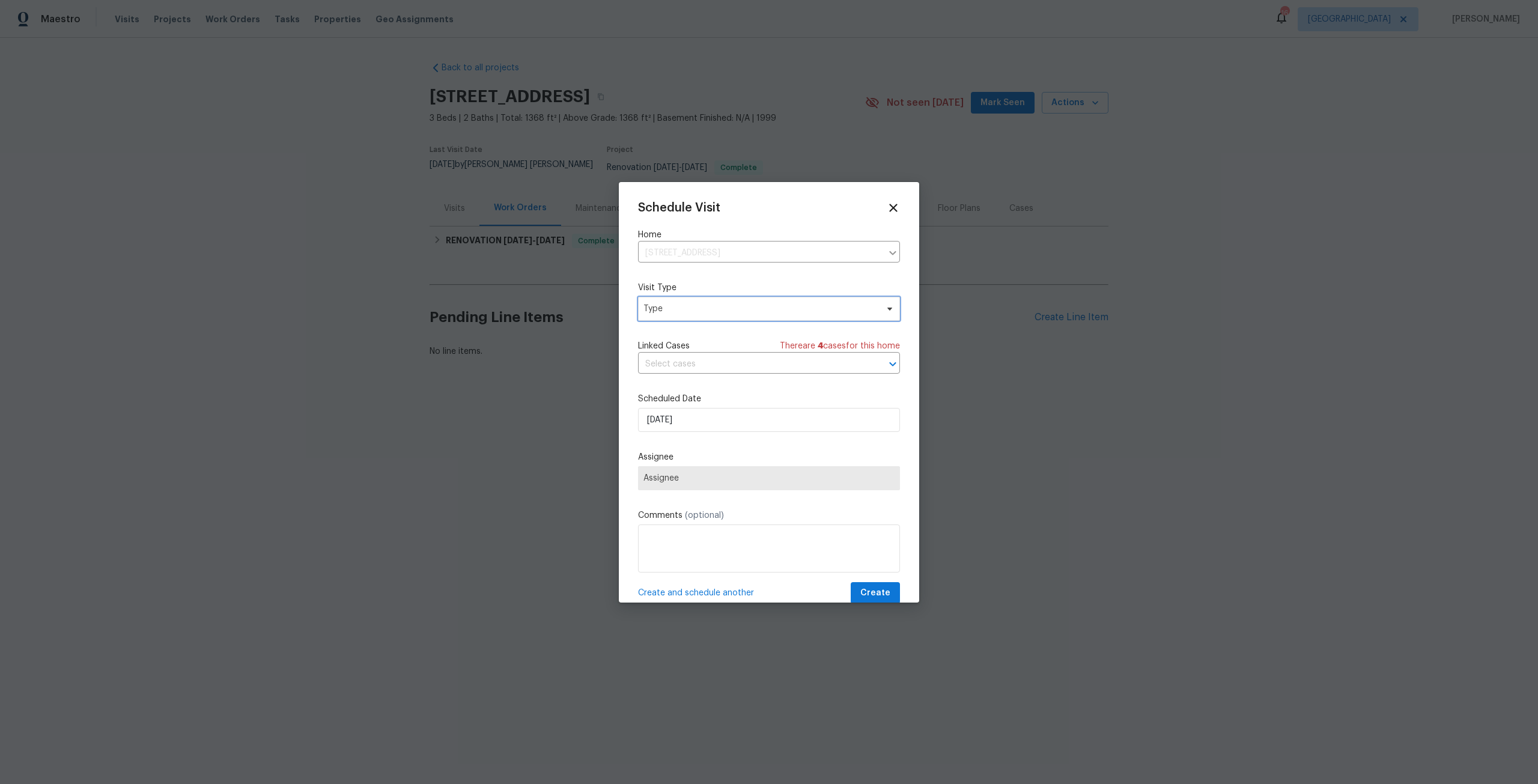
click at [712, 313] on span "Type" at bounding box center [760, 309] width 234 height 12
type input "new"
click at [681, 362] on div "New Listing Audit" at bounding box center [679, 365] width 68 height 12
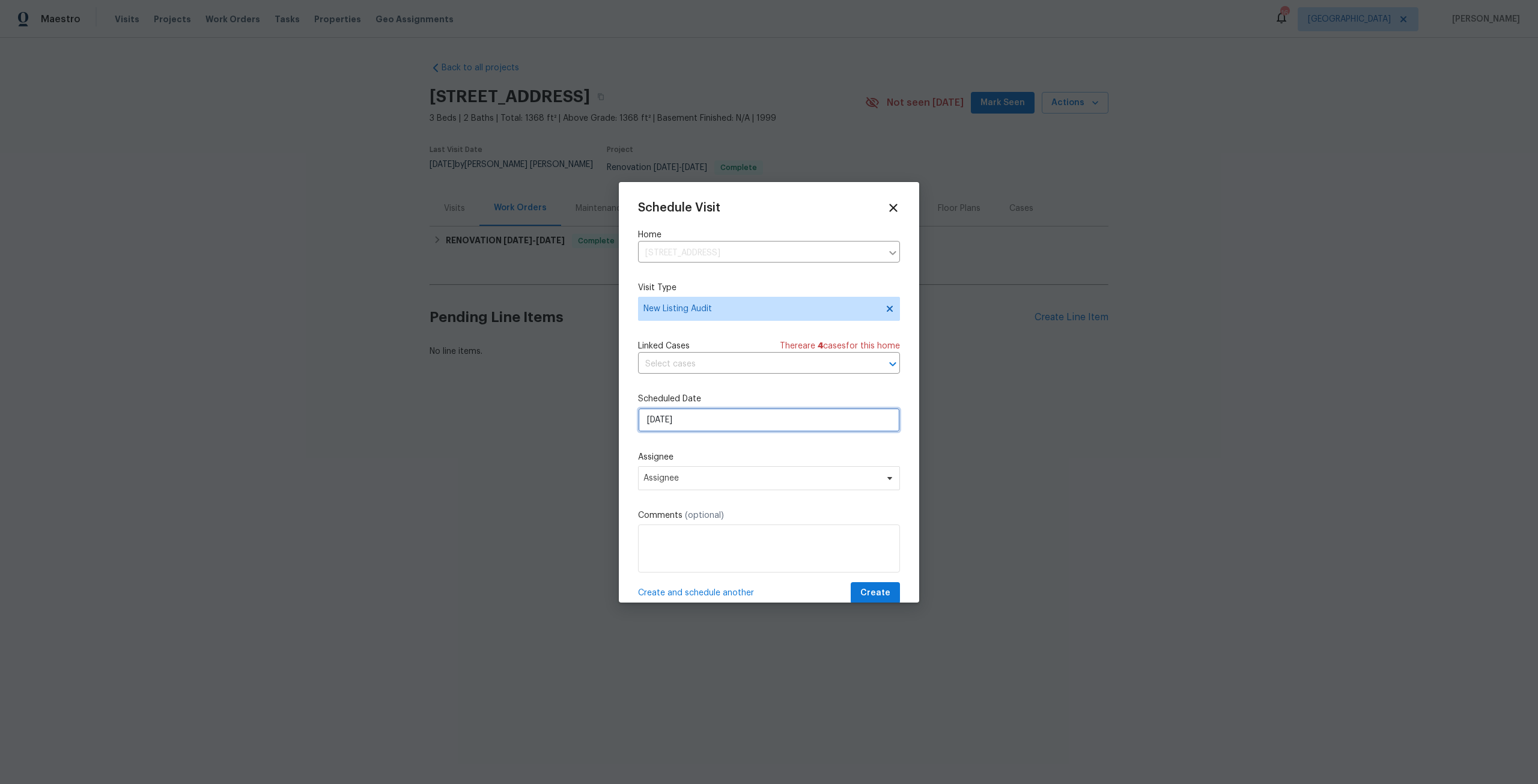
click at [716, 408] on input "9/21/2025" at bounding box center [769, 420] width 262 height 24
click at [735, 365] on div "22" at bounding box center [729, 369] width 20 height 17
type input "9/22/2025"
click at [706, 472] on span "Assignee" at bounding box center [769, 478] width 262 height 24
type input "jer"
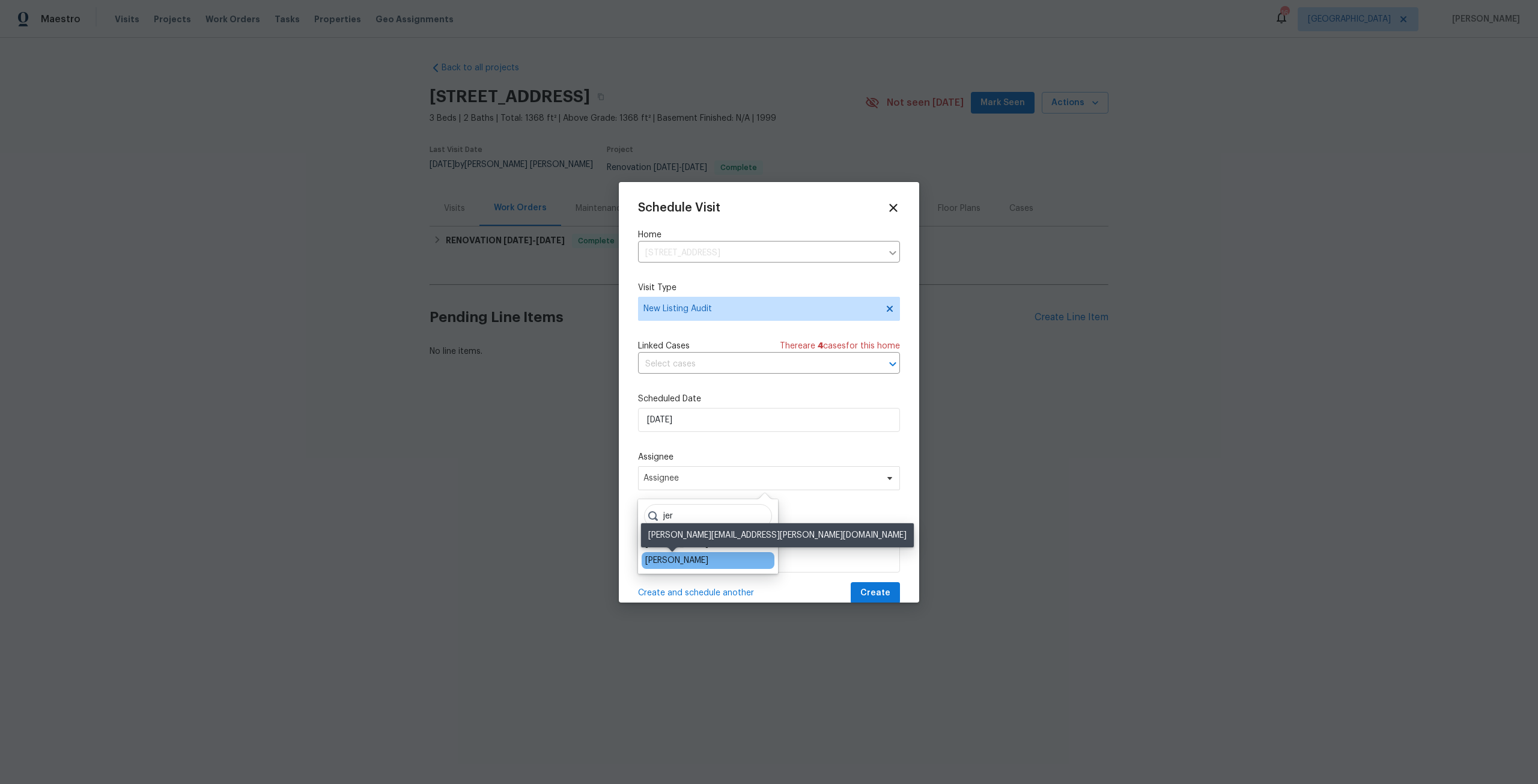
click at [696, 556] on div "[PERSON_NAME]" at bounding box center [676, 560] width 63 height 12
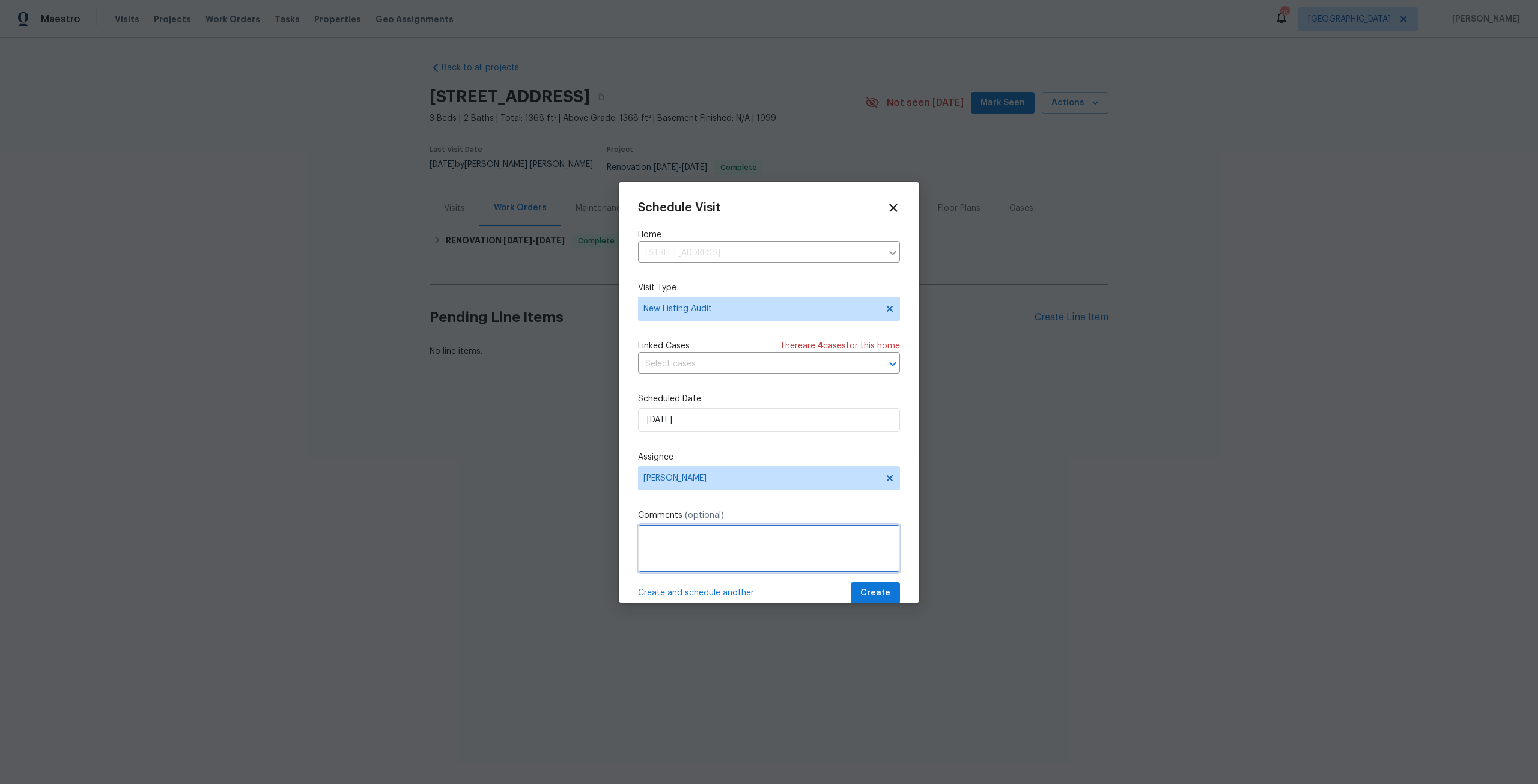
click at [700, 553] on textarea at bounding box center [769, 548] width 262 height 48
type textarea "Please conduct a Peer Audit of this home"
click at [866, 586] on span "Create" at bounding box center [875, 593] width 30 height 15
